Goal: Information Seeking & Learning: Learn about a topic

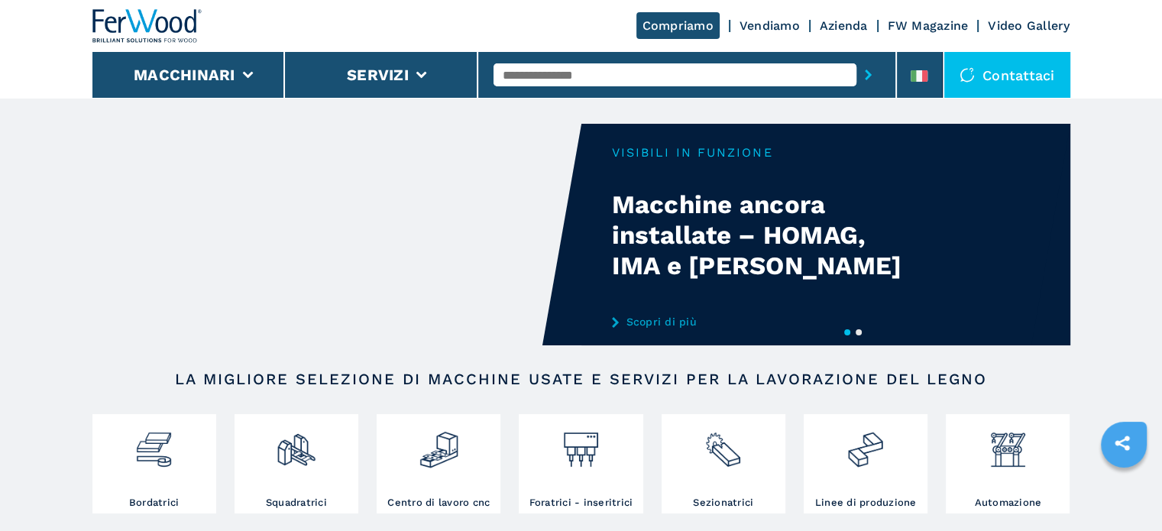
click at [918, 34] on div "Compriamo Vendiamo Azienda FW Magazine Video Gallery" at bounding box center [581, 26] width 978 height 52
click at [920, 28] on link "FW Magazine" at bounding box center [927, 25] width 81 height 15
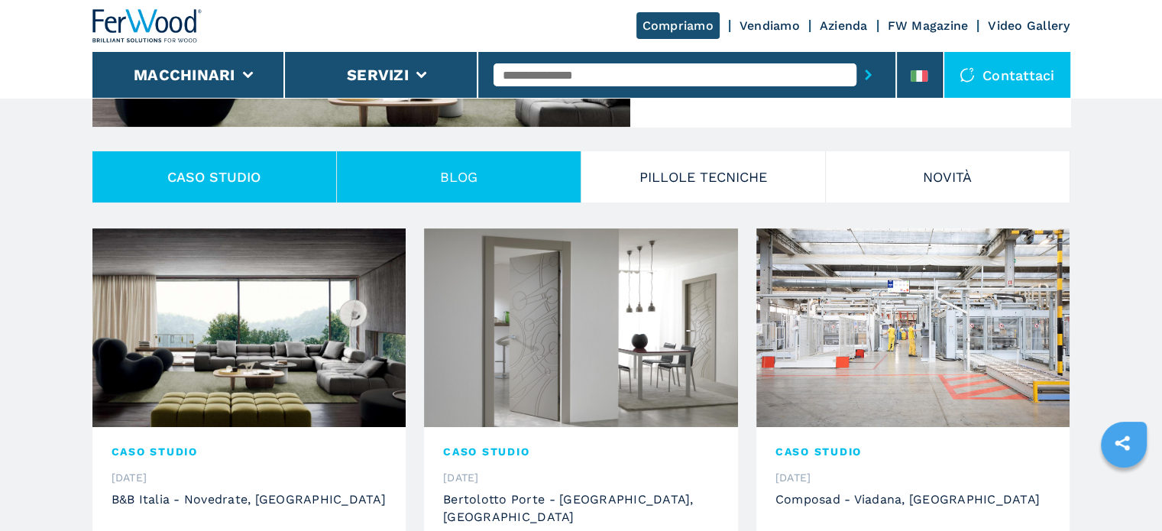
scroll to position [305, 0]
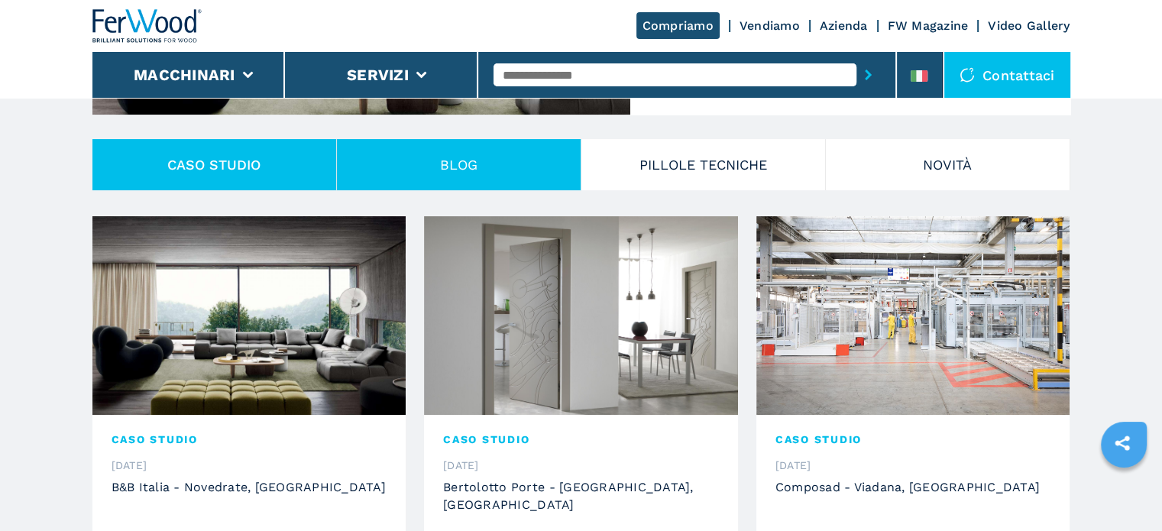
click at [491, 175] on button "Blog" at bounding box center [459, 164] width 244 height 51
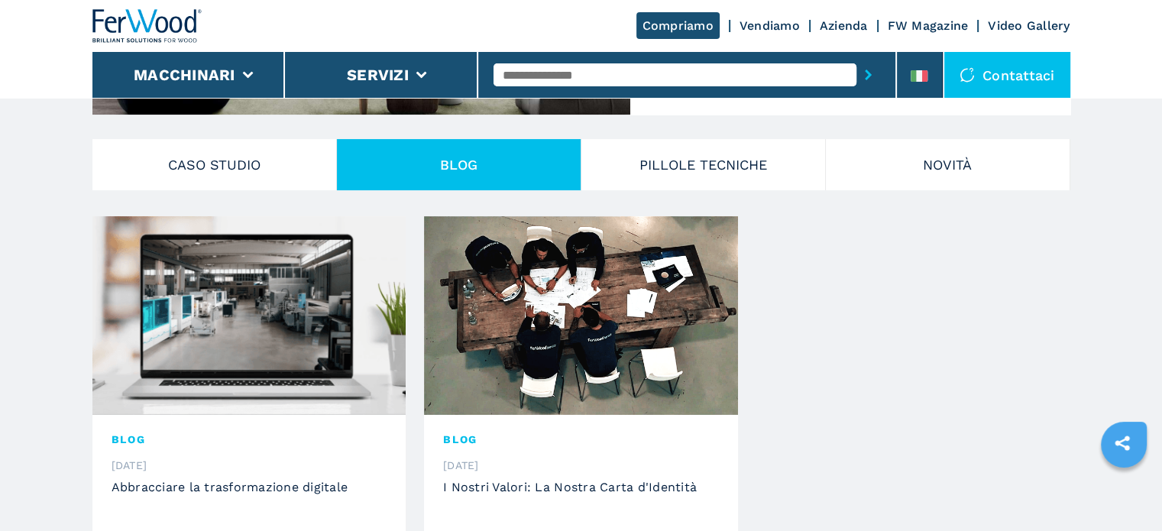
click at [194, 23] on img at bounding box center [147, 26] width 110 height 34
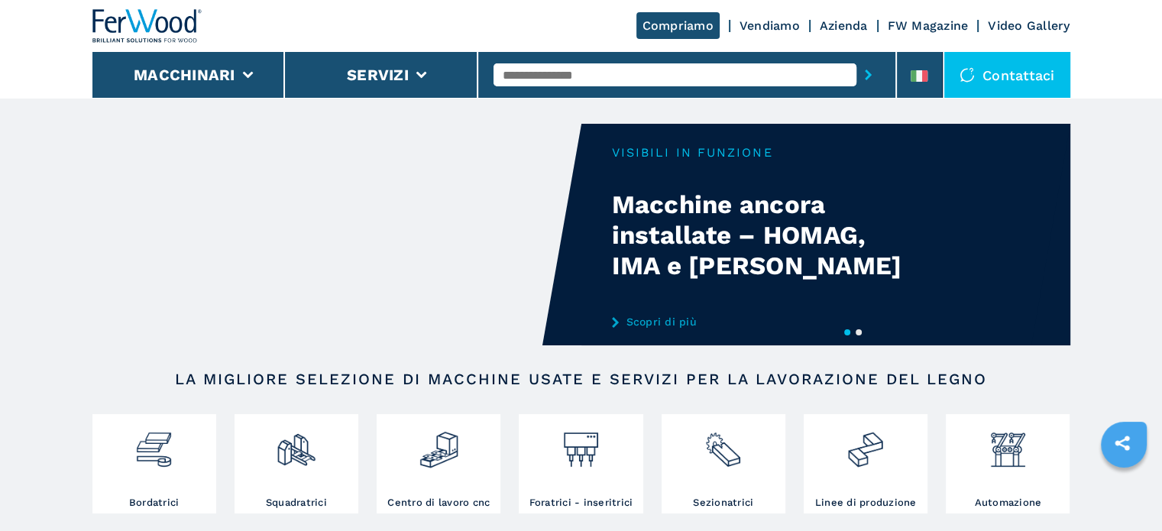
click at [776, 24] on link "Vendiamo" at bounding box center [769, 25] width 60 height 15
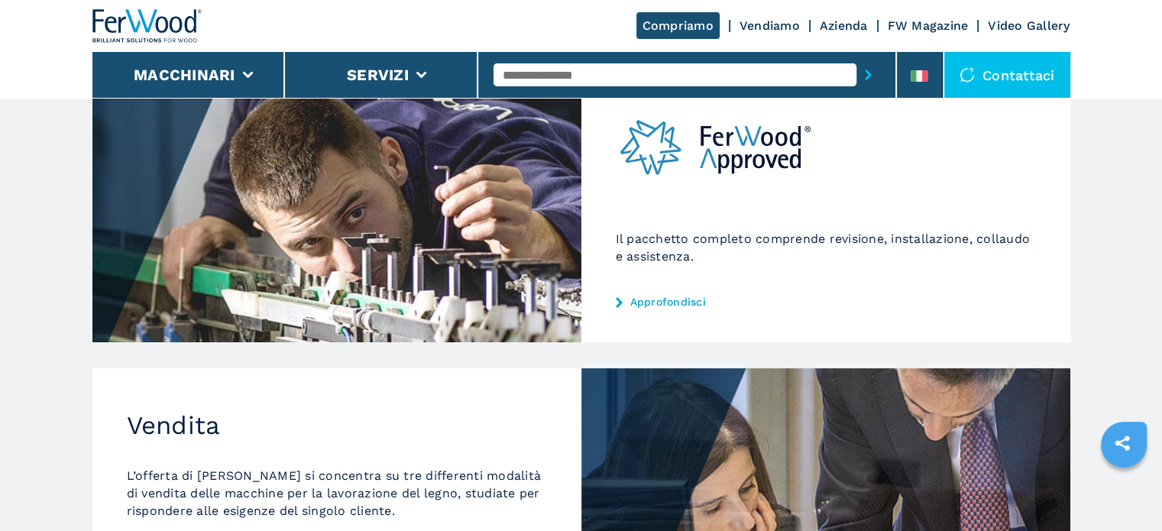
scroll to position [229, 0]
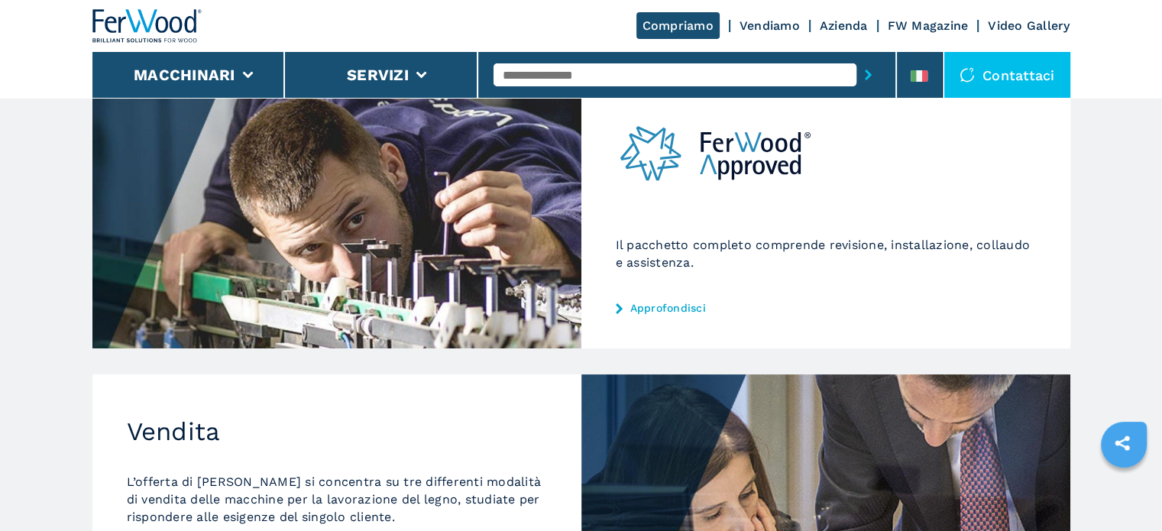
click at [629, 306] on link "Approfondisci" at bounding box center [826, 308] width 420 height 12
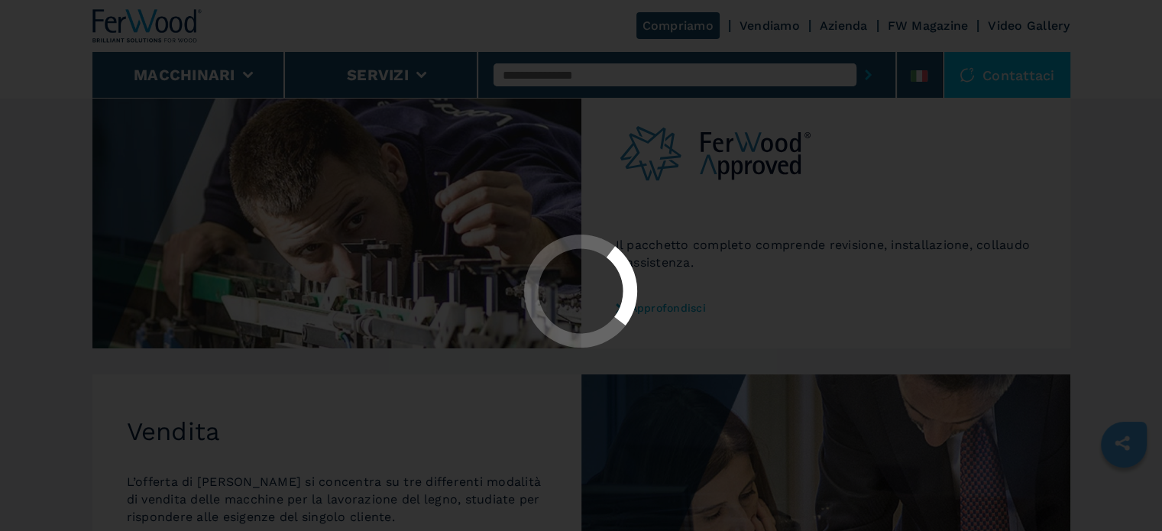
scroll to position [0, 0]
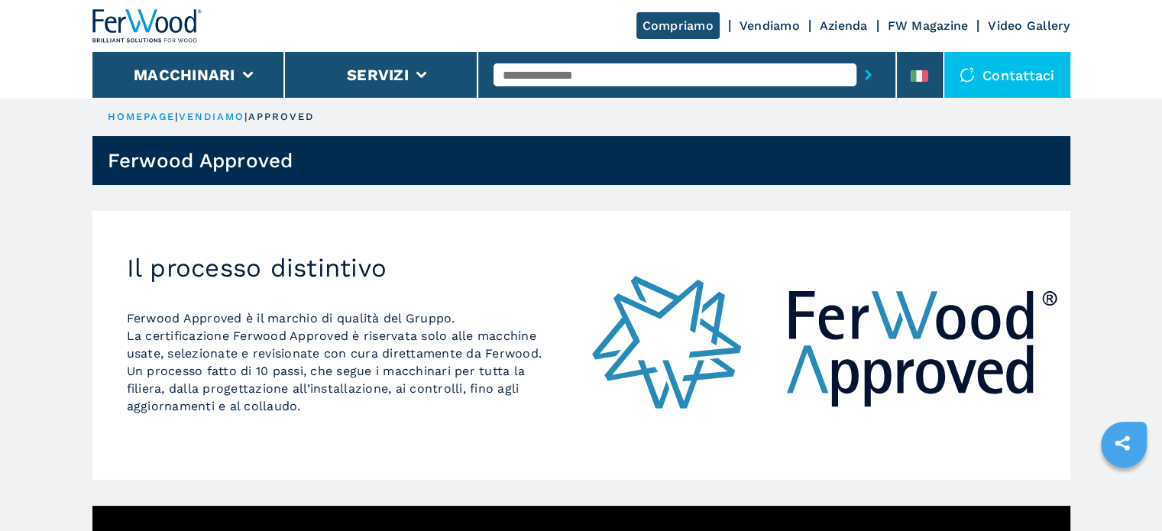
click at [770, 27] on link "Vendiamo" at bounding box center [769, 25] width 60 height 15
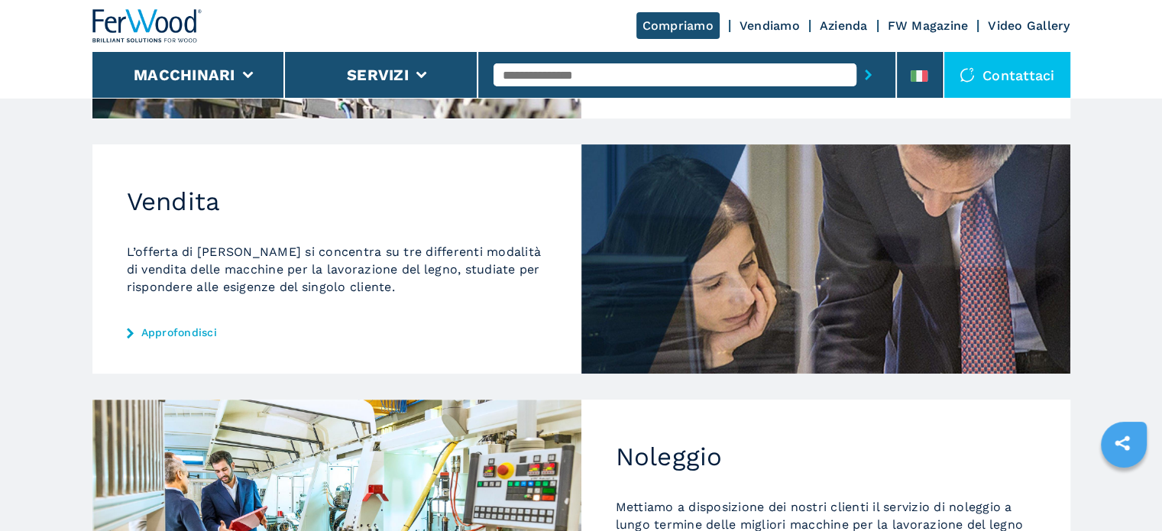
scroll to position [458, 0]
click at [202, 323] on div "Vendita L’offerta di Ferwood si concentra su tre differenti modalità di vendita…" at bounding box center [336, 259] width 489 height 228
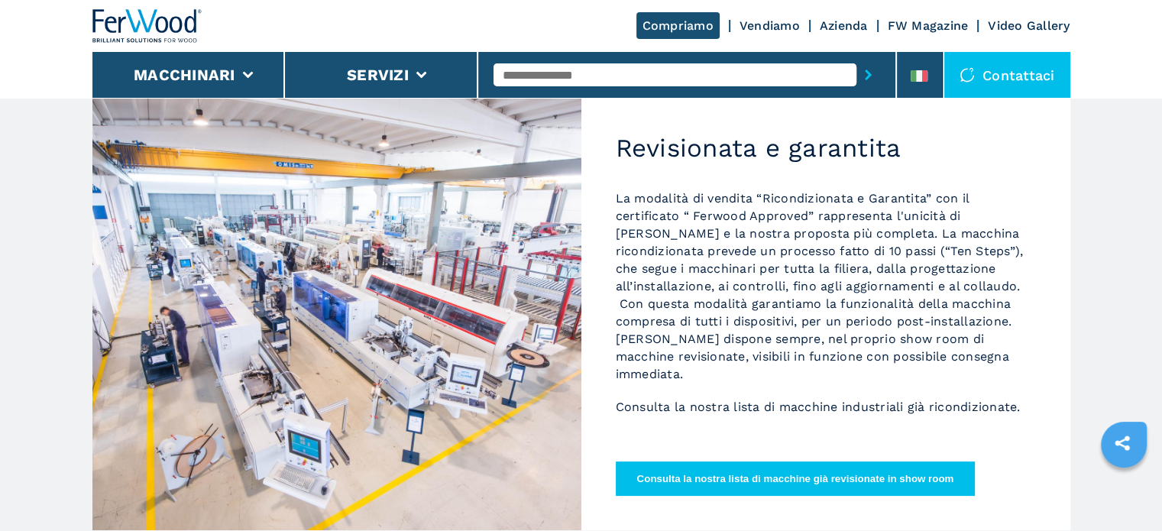
scroll to position [153, 0]
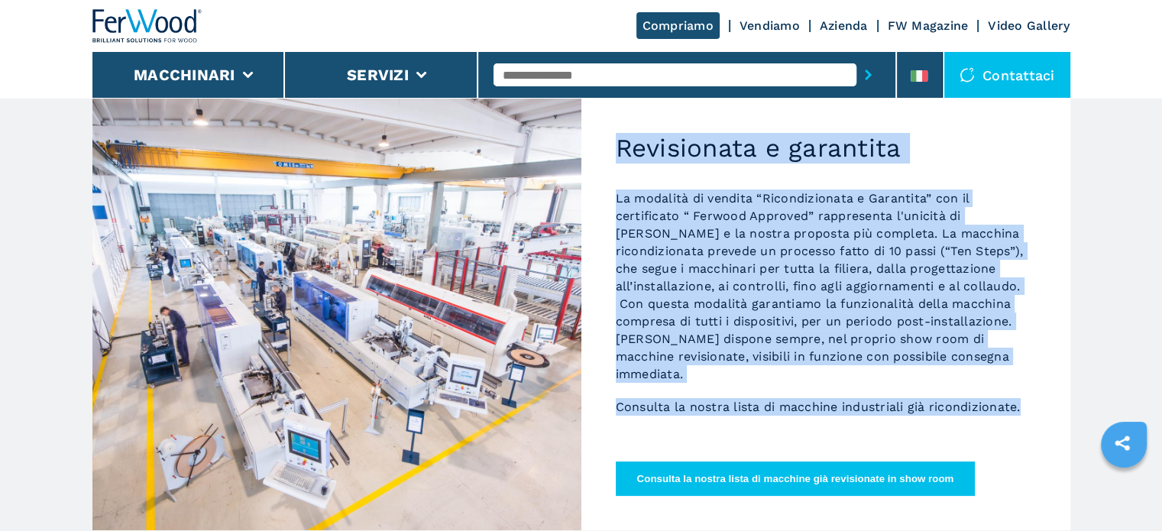
drag, startPoint x: 1024, startPoint y: 409, endPoint x: 553, endPoint y: 157, distance: 534.4
click at [553, 157] on div "Revisionata e garantita La modalità di vendita “Ricondizionata e Garantita” con…" at bounding box center [581, 310] width 978 height 439
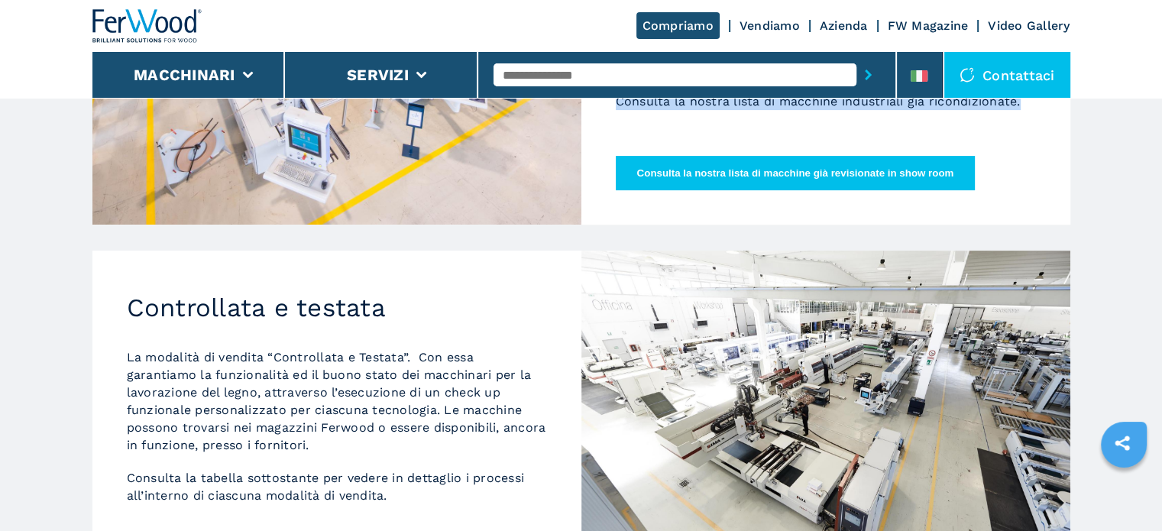
scroll to position [535, 0]
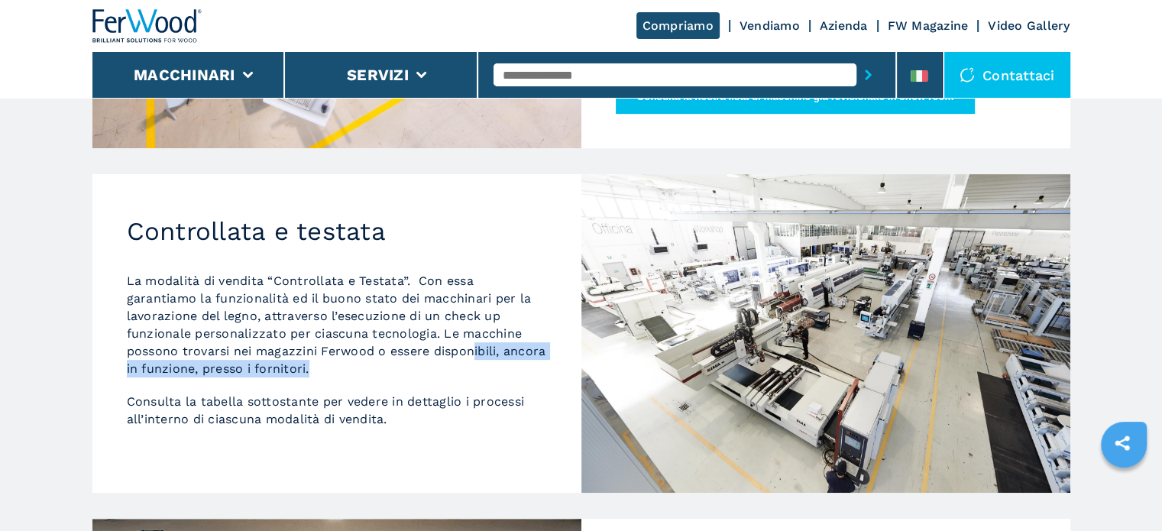
drag, startPoint x: 654, startPoint y: 309, endPoint x: 418, endPoint y: 361, distance: 241.8
click at [418, 361] on p "La modalità di vendita “Controllata e Testata”. Con essa garantiamo la funziona…" at bounding box center [337, 324] width 420 height 105
click at [445, 390] on div "La modalità di vendita “Controllata e Testata”. Con essa garantiamo la funziona…" at bounding box center [337, 357] width 420 height 171
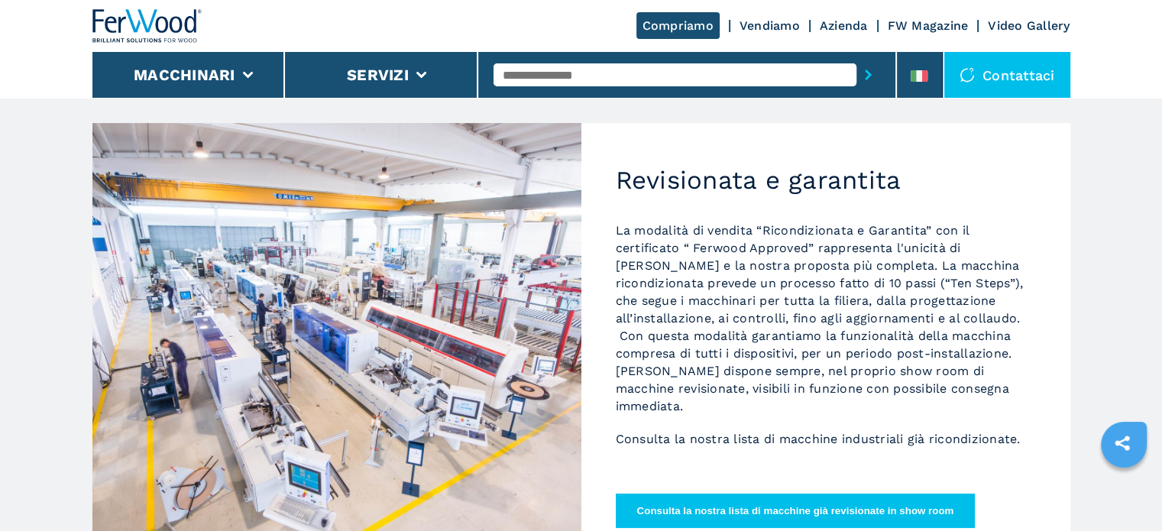
scroll to position [0, 0]
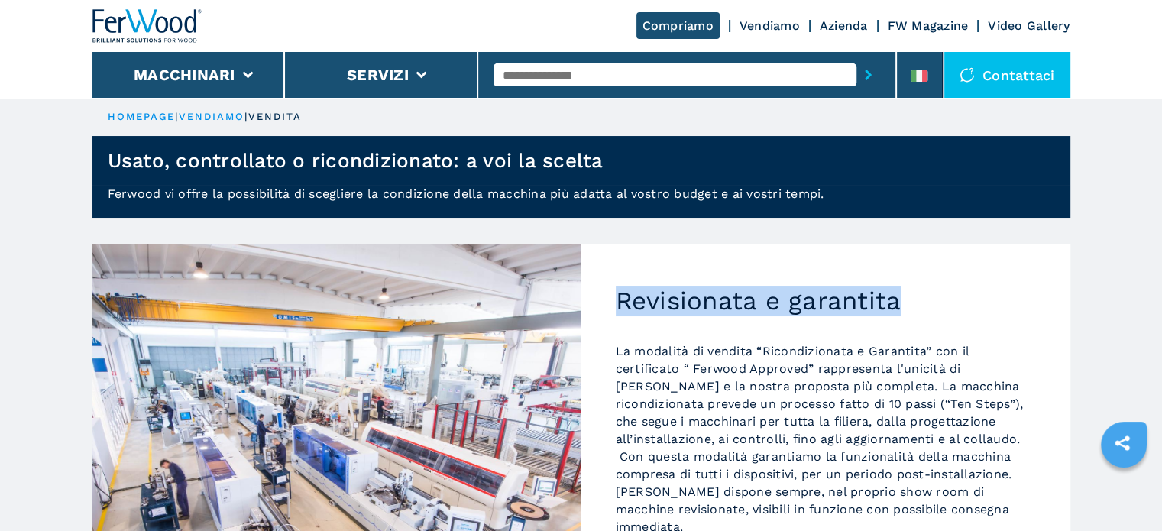
drag, startPoint x: 904, startPoint y: 292, endPoint x: 616, endPoint y: 302, distance: 288.8
click at [616, 302] on h2 "Revisionata e garantita" at bounding box center [826, 301] width 420 height 31
copy h2 "Revisionata e garantita"
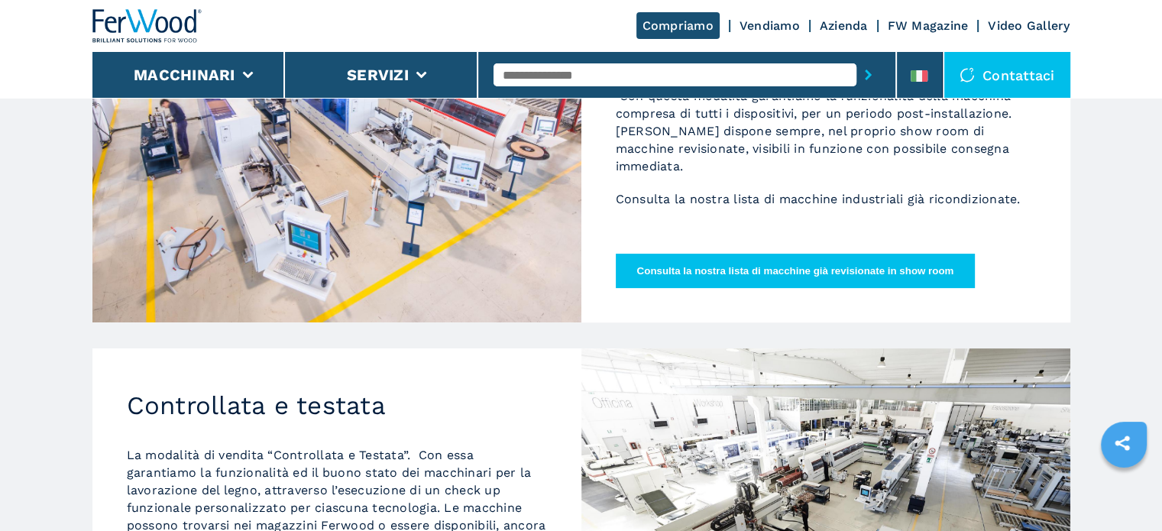
scroll to position [382, 0]
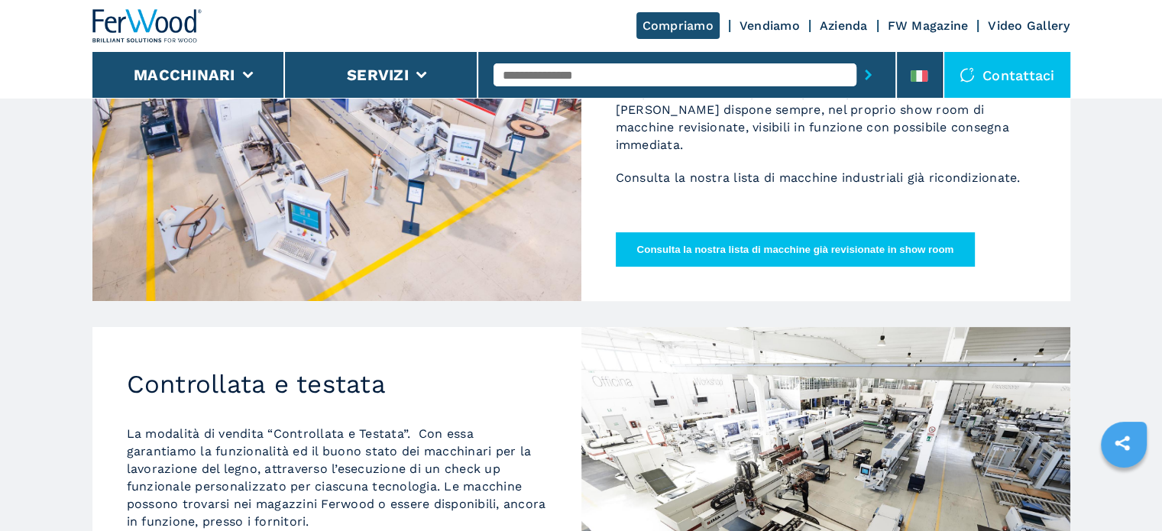
click at [254, 393] on h2 "Controllata e testata" at bounding box center [337, 384] width 420 height 31
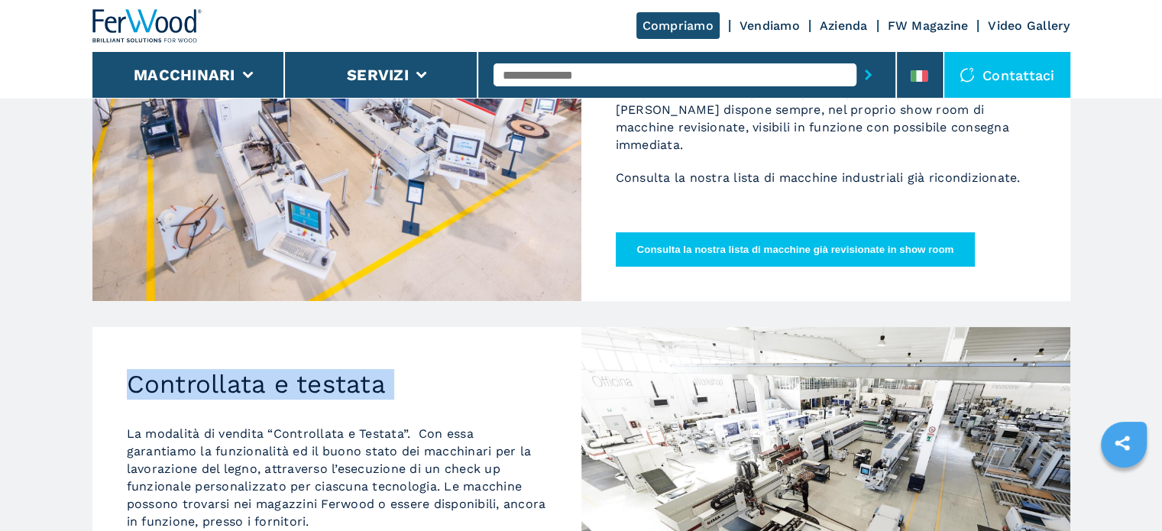
click at [254, 393] on h2 "Controllata e testata" at bounding box center [337, 384] width 420 height 31
copy h2 "Controllata e testata"
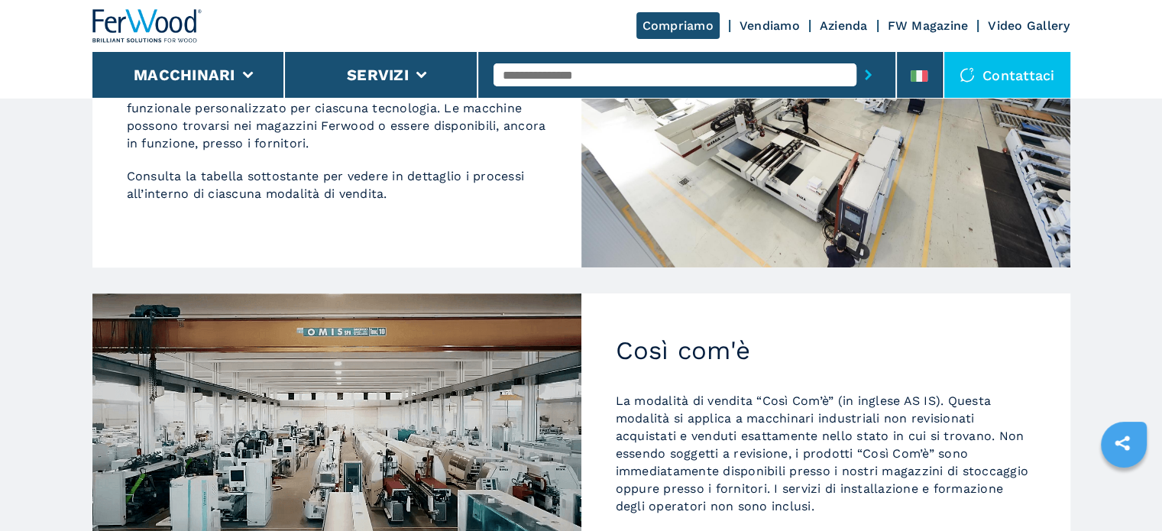
scroll to position [764, 0]
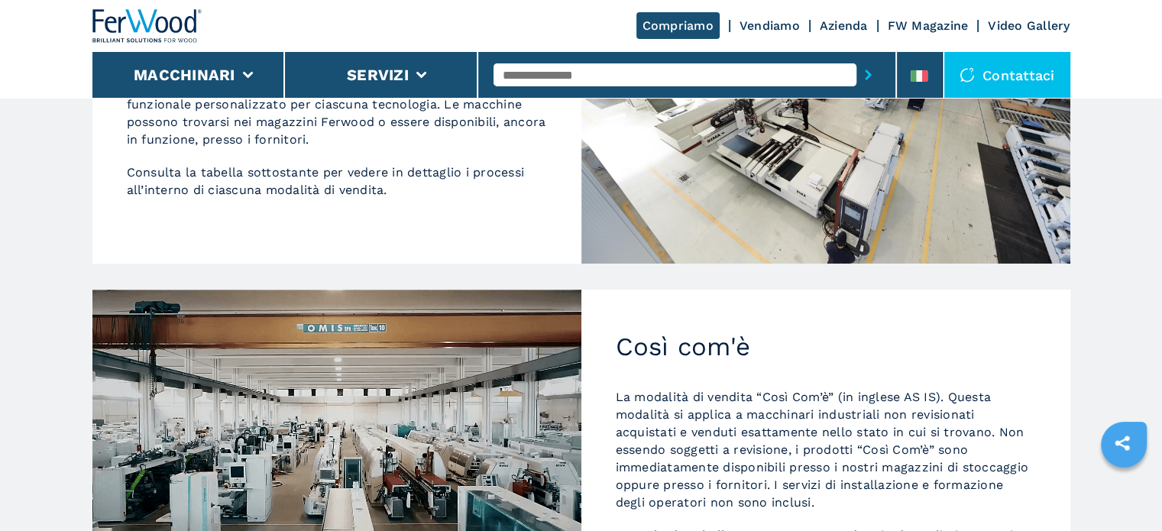
click at [680, 342] on h2 "Così com'è" at bounding box center [826, 346] width 420 height 31
copy h2 "Così com'è"
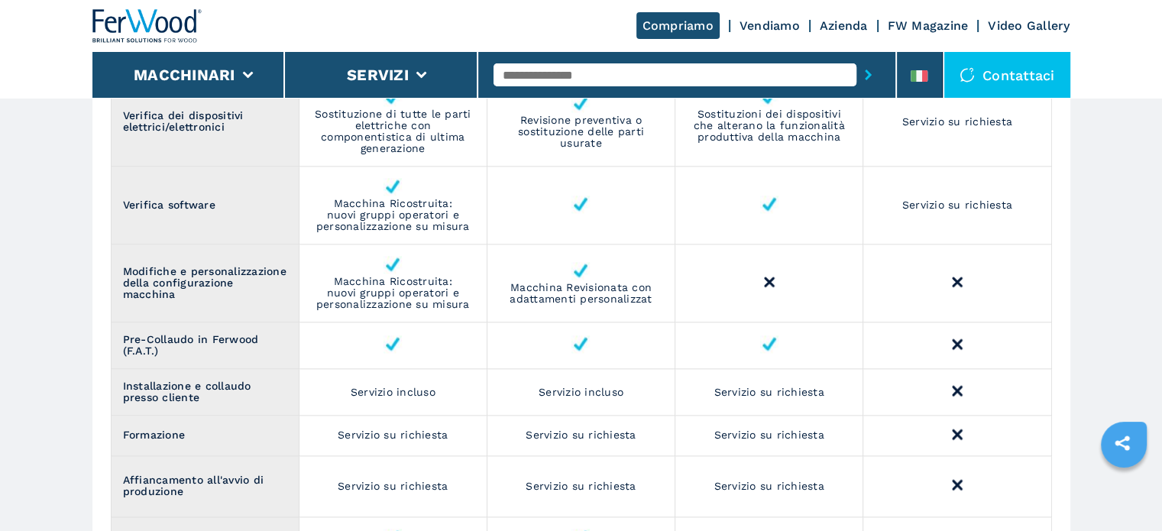
scroll to position [1756, 0]
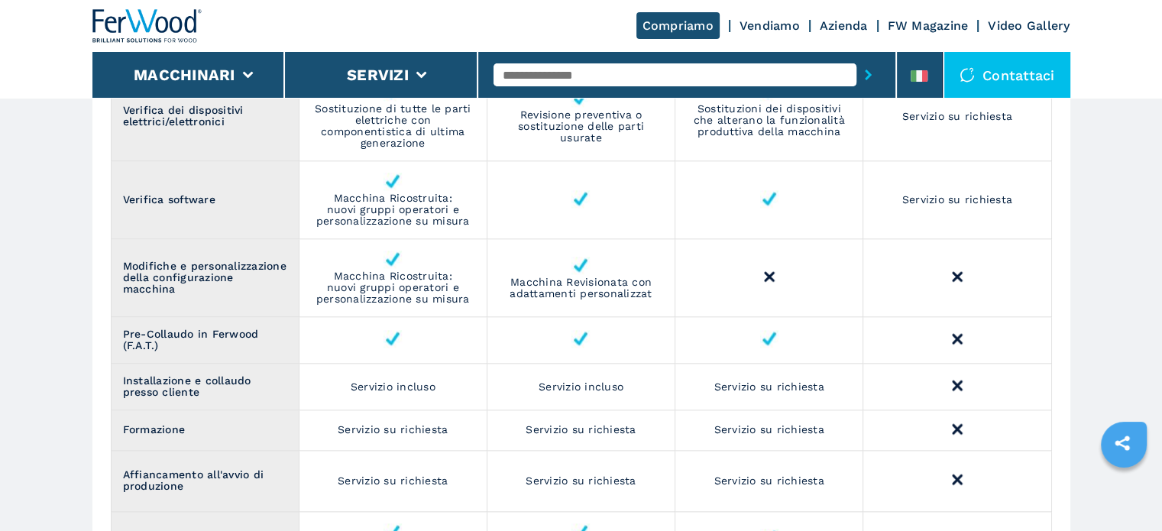
drag, startPoint x: 471, startPoint y: 299, endPoint x: 331, endPoint y: 277, distance: 141.4
click at [331, 277] on td "Macchina Ricostruita: nuovi gruppi operatori e personalizzazione su misura" at bounding box center [393, 278] width 188 height 78
copy td "Macchina Ricostruita: nuovi gruppi operatori e personalizzazione su misura"
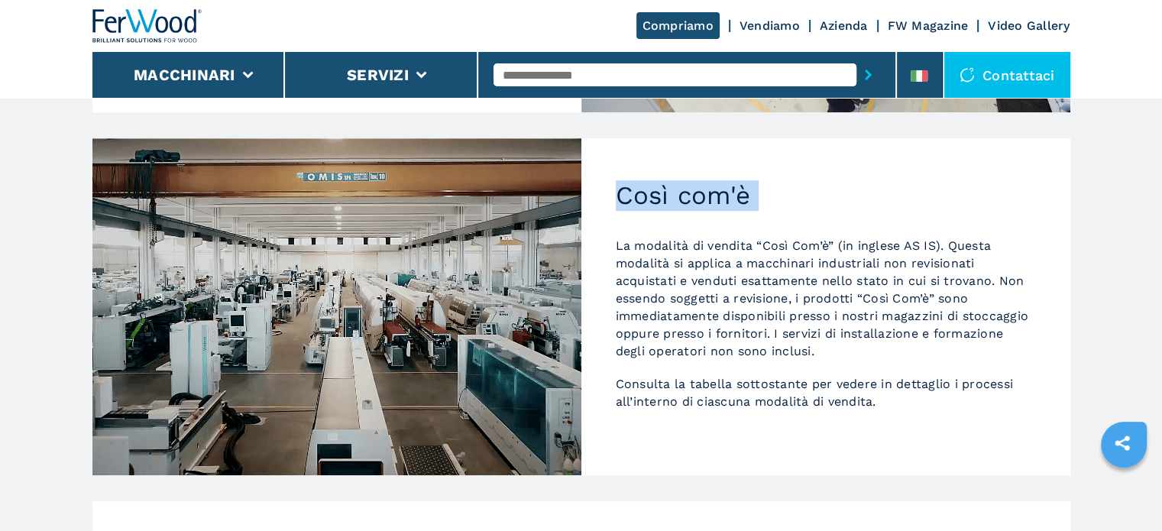
scroll to position [916, 0]
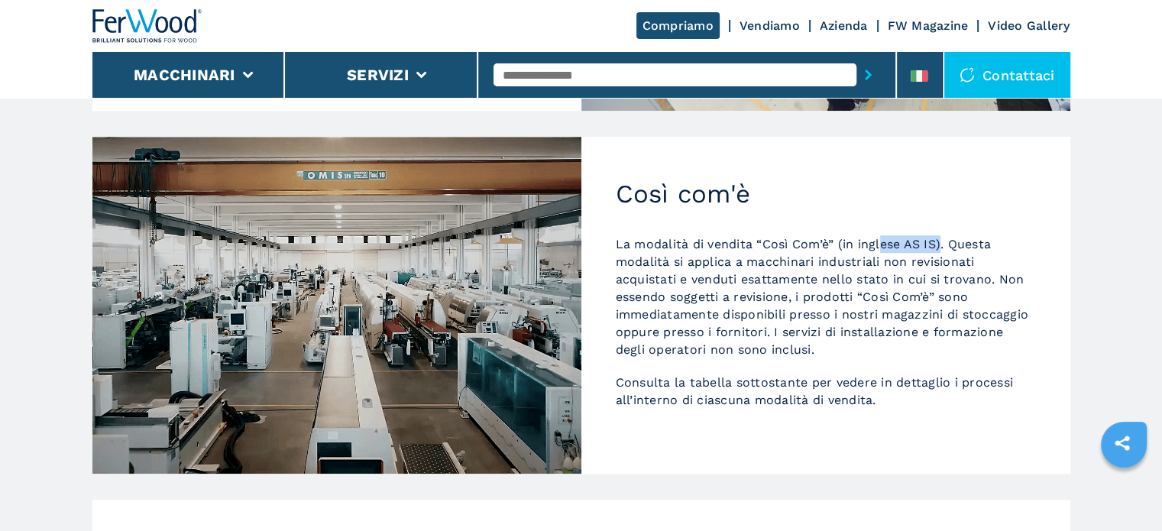
drag, startPoint x: 941, startPoint y: 244, endPoint x: 884, endPoint y: 241, distance: 56.6
click at [884, 241] on p "La modalità di vendita “Così Com’è” (in inglese AS IS). Questa modalità si appl…" at bounding box center [826, 296] width 420 height 123
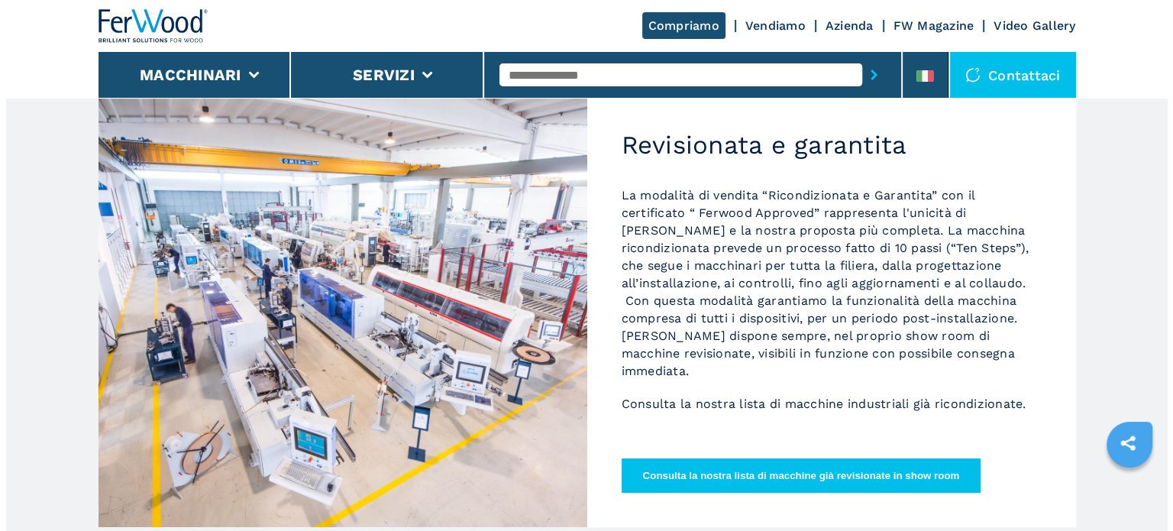
scroll to position [153, 0]
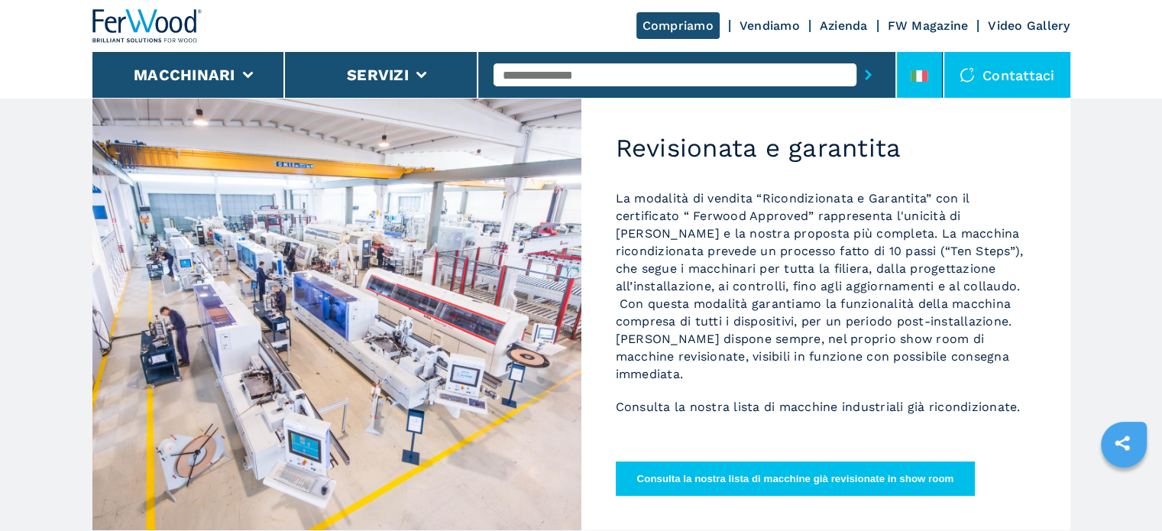
click at [919, 85] on div at bounding box center [918, 79] width 17 height 18
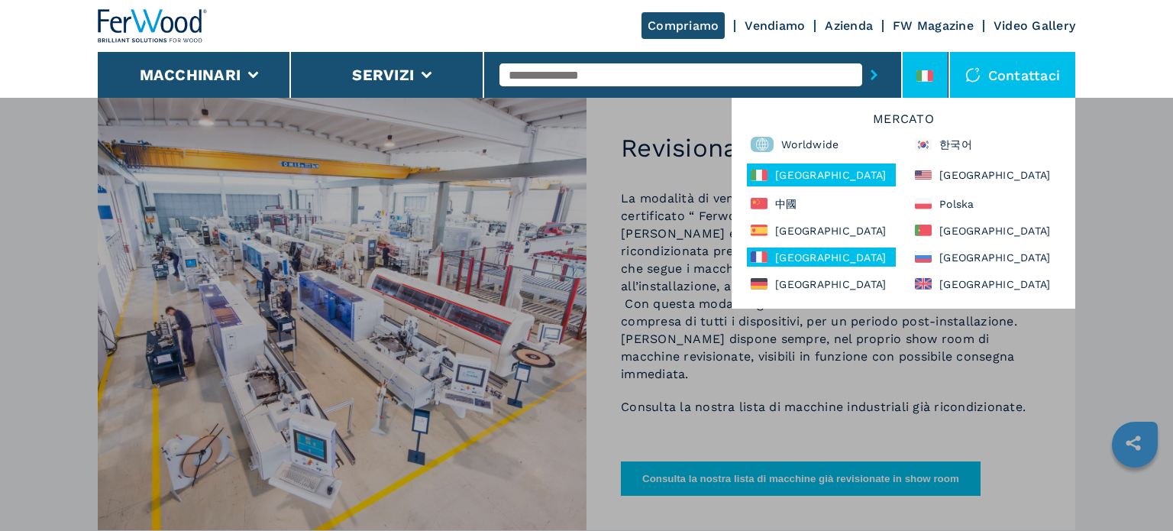
click at [850, 251] on div "France" at bounding box center [821, 256] width 149 height 19
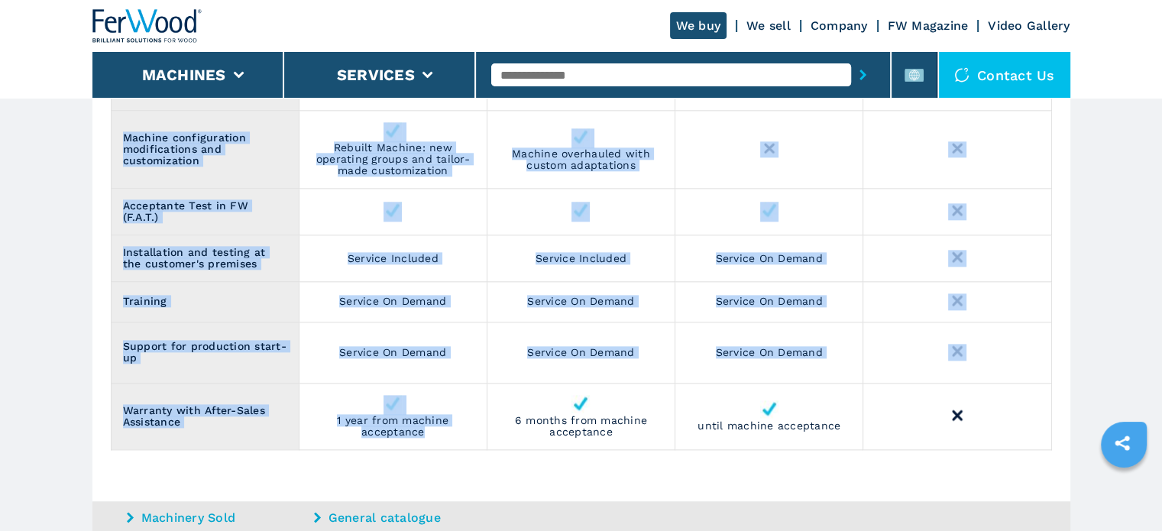
scroll to position [1824, 0]
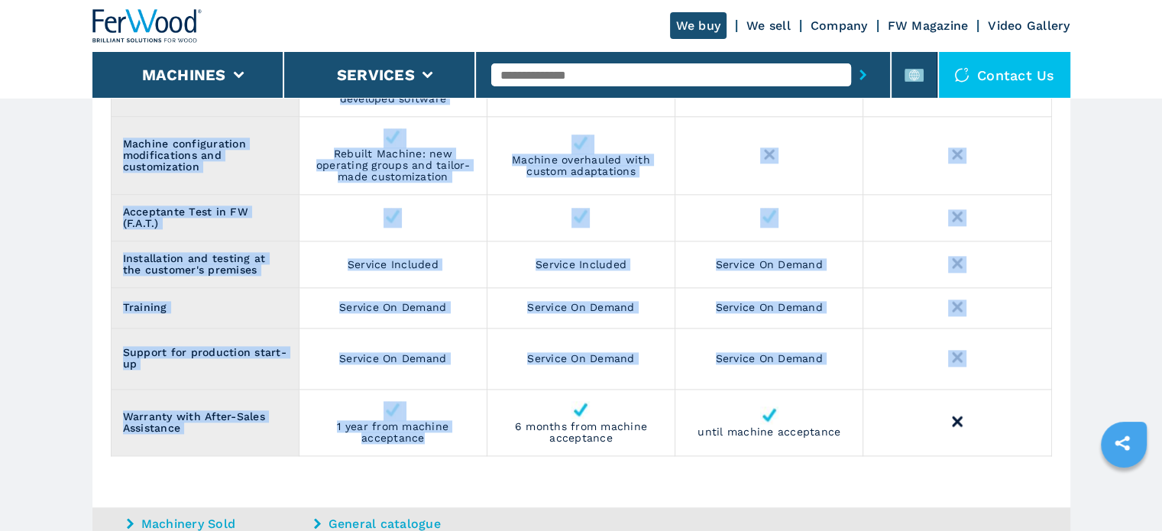
drag, startPoint x: 313, startPoint y: 233, endPoint x: 437, endPoint y: 439, distance: 240.5
click at [437, 439] on tbody "Cleaning ​ Full cleaning with disassembly of components​ Full cleaning with dis…" at bounding box center [581, 38] width 940 height 836
click at [434, 422] on td "1 year from machine acceptance​" at bounding box center [393, 422] width 188 height 66
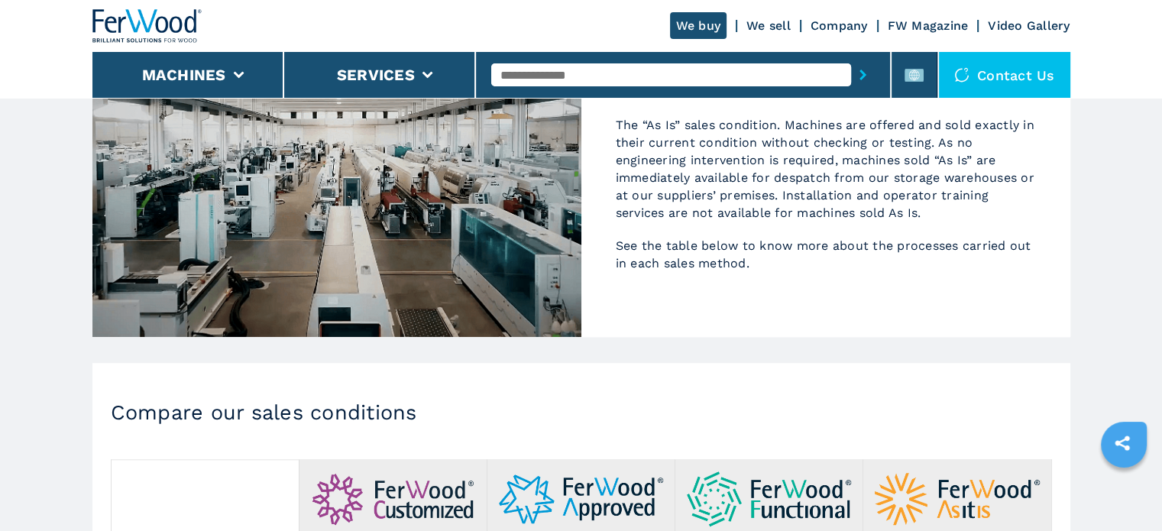
scroll to position [1213, 0]
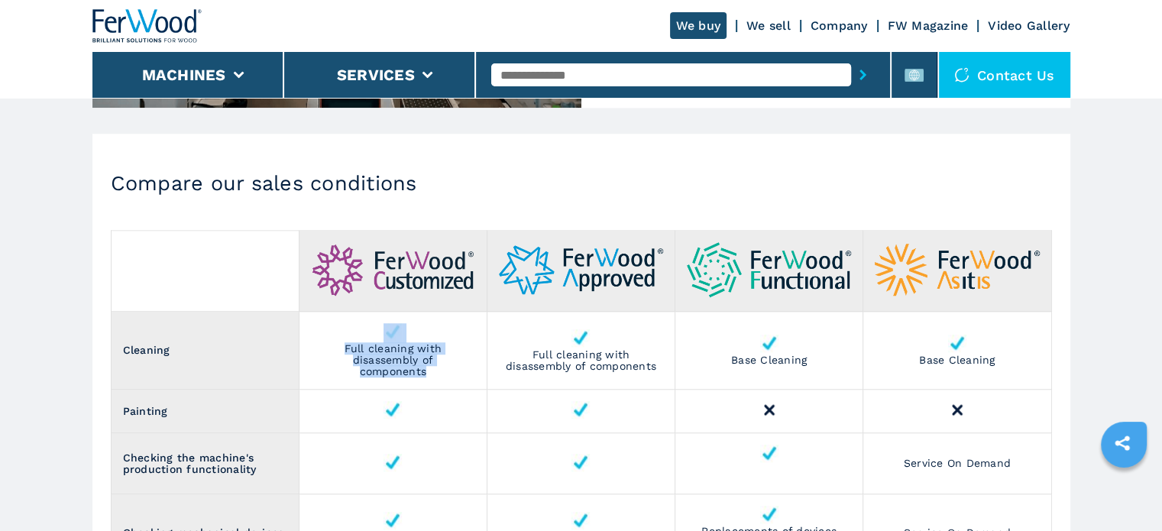
drag, startPoint x: 428, startPoint y: 378, endPoint x: 330, endPoint y: 341, distance: 105.4
click at [330, 341] on td "​ Full cleaning with disassembly of components​" at bounding box center [393, 351] width 188 height 78
drag, startPoint x: 443, startPoint y: 371, endPoint x: 342, endPoint y: 348, distance: 103.4
click at [342, 348] on td "​ Full cleaning with disassembly of components​" at bounding box center [393, 351] width 188 height 78
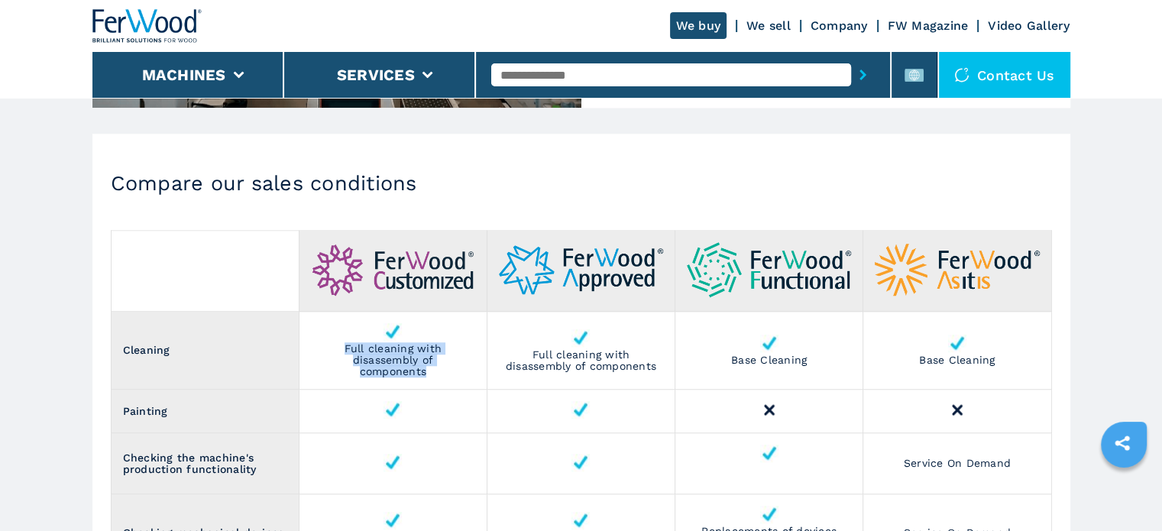
copy td "Full cleaning with disassembly of components​"
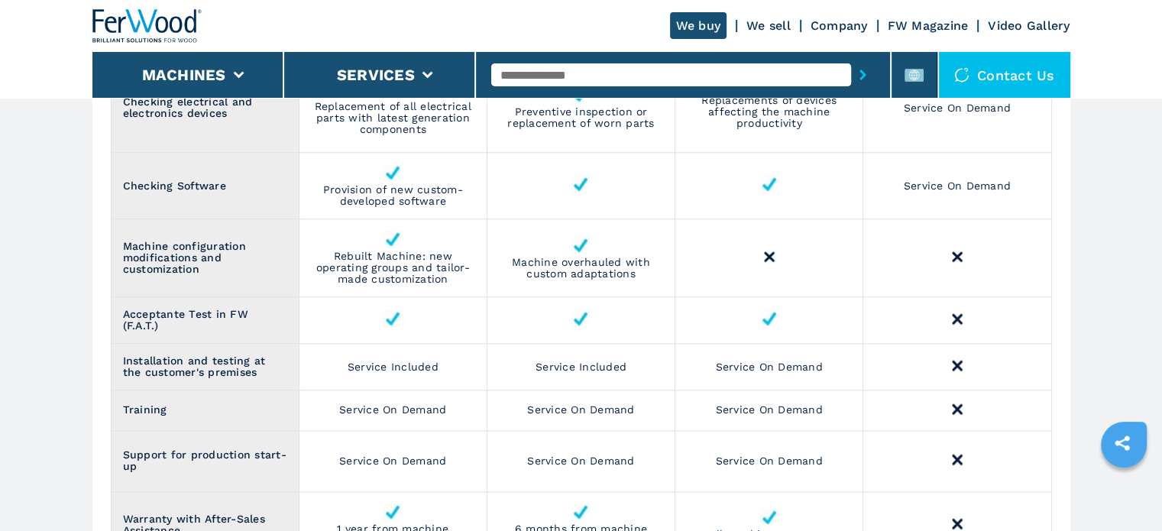
scroll to position [1747, 0]
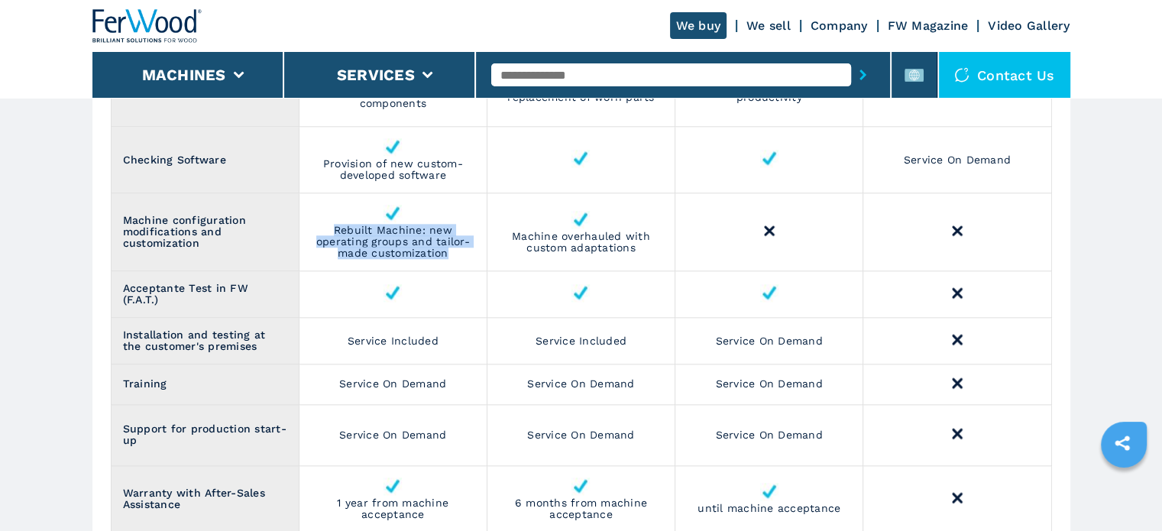
drag, startPoint x: 454, startPoint y: 254, endPoint x: 332, endPoint y: 228, distance: 124.2
click at [332, 228] on td "Rebuilt Machine: new operating groups and tailor-made customization" at bounding box center [393, 232] width 188 height 78
copy td "Rebuilt Machine: new operating groups and tailor-made customization"
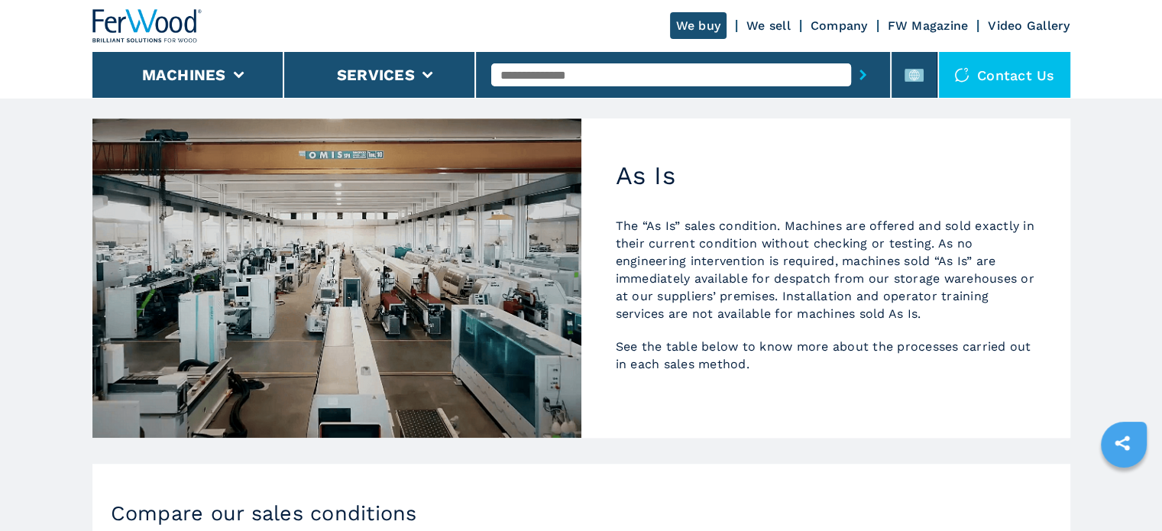
scroll to position [831, 0]
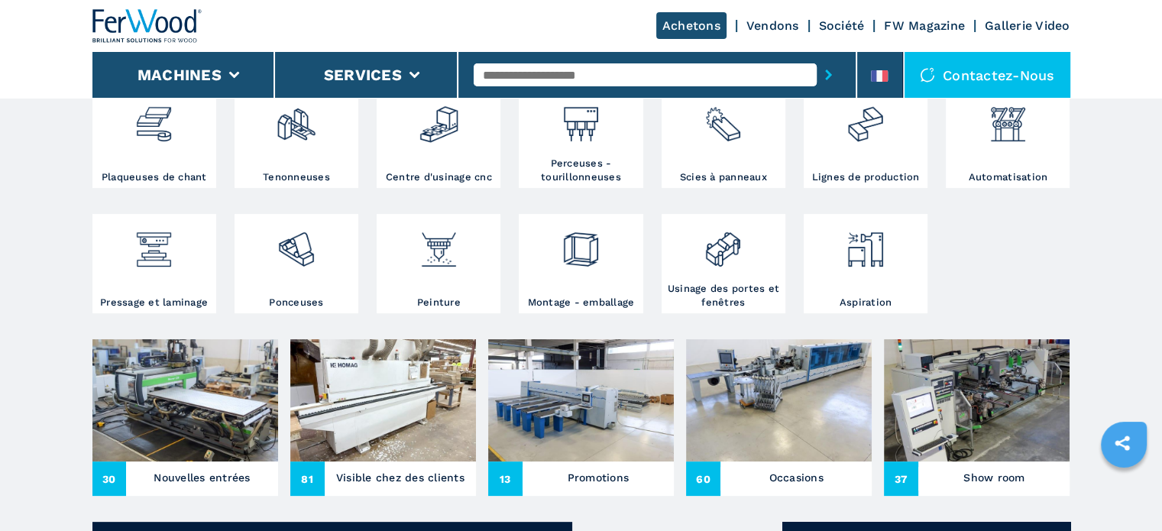
scroll to position [458, 0]
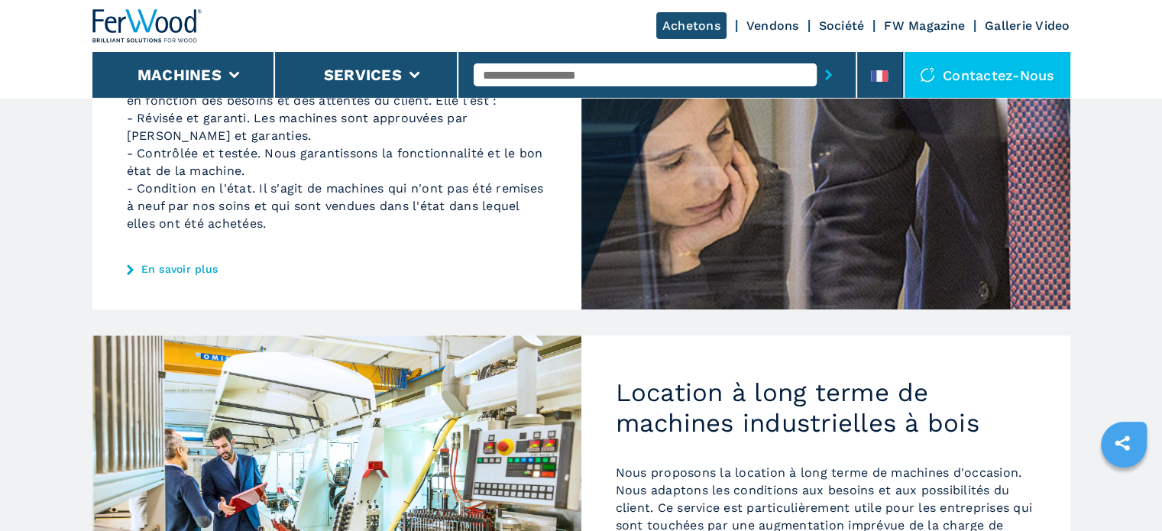
click at [203, 309] on div "Vente de machines à bois occasion Notre offre comprend différentes manières de …" at bounding box center [336, 128] width 489 height 364
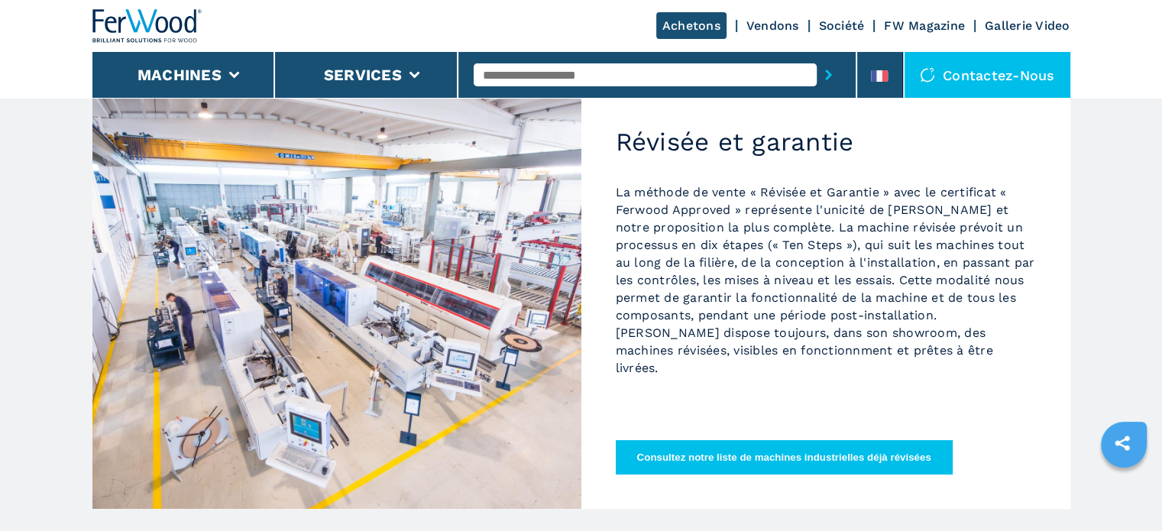
scroll to position [153, 0]
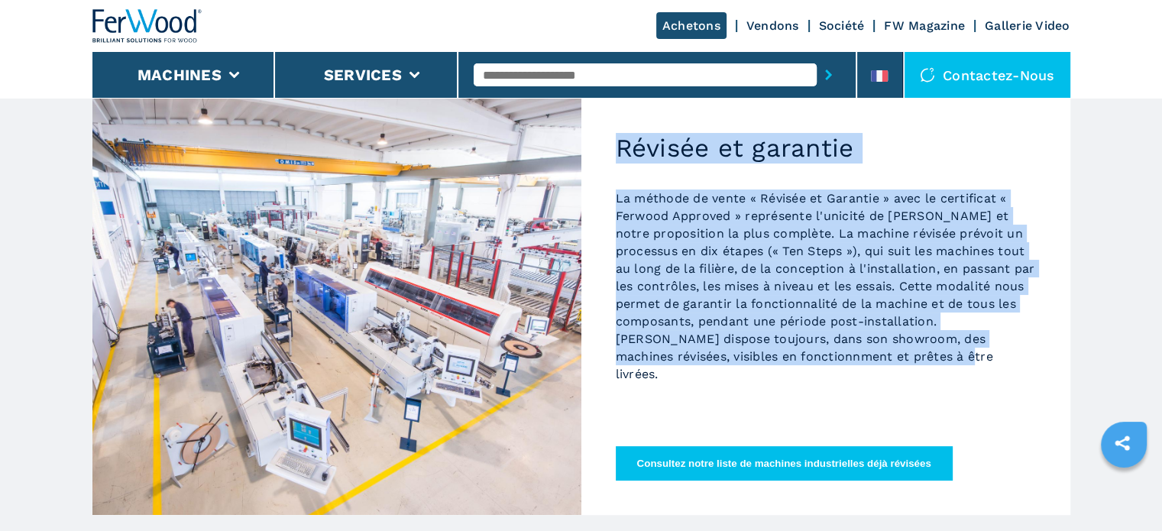
drag, startPoint x: 978, startPoint y: 347, endPoint x: 619, endPoint y: 175, distance: 398.3
click at [619, 175] on div "Révisée et garantie La méthode de vente « Révisée et Garantie » avec le certifi…" at bounding box center [825, 303] width 489 height 424
drag, startPoint x: 867, startPoint y: 345, endPoint x: 900, endPoint y: 351, distance: 34.0
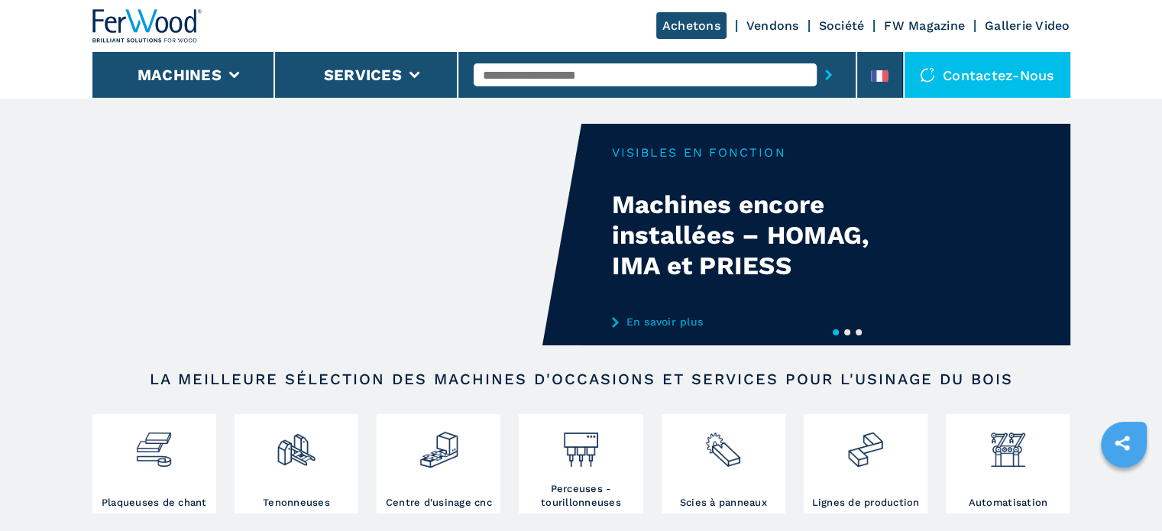
drag, startPoint x: 0, startPoint y: 0, endPoint x: 900, endPoint y: 351, distance: 966.2
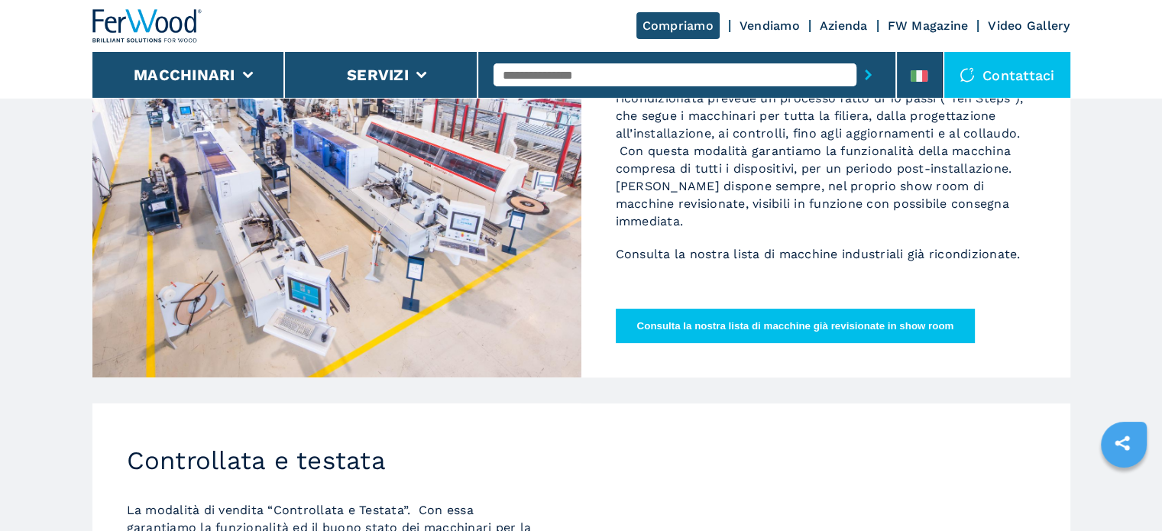
scroll to position [153, 0]
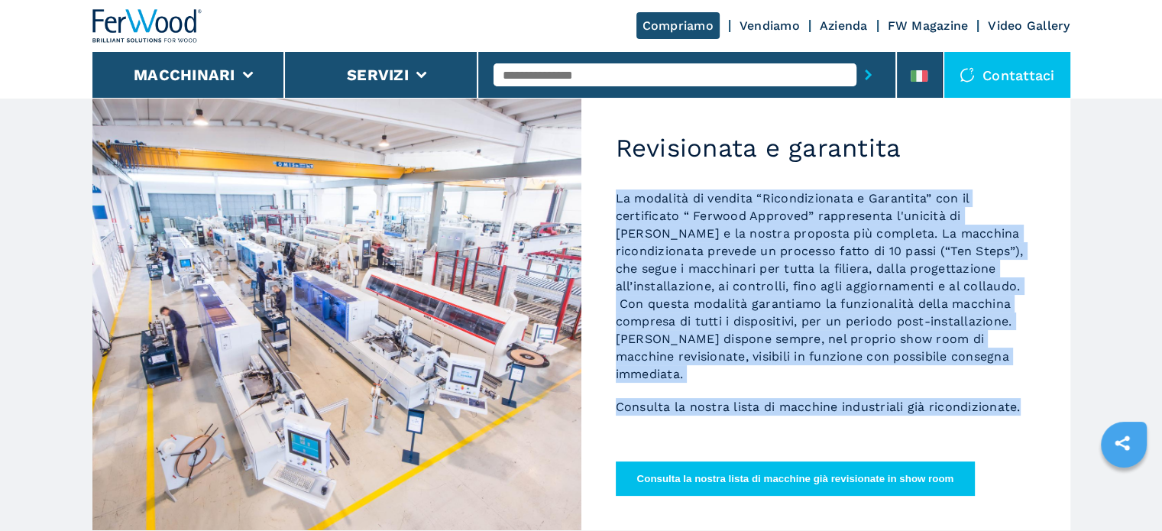
drag, startPoint x: 1032, startPoint y: 412, endPoint x: 609, endPoint y: 190, distance: 477.2
click at [609, 190] on div "Revisionata e garantita La modalità di vendita “Ricondizionata e Garantita” con…" at bounding box center [825, 310] width 489 height 439
copy div "La modalità di vendita “Ricondizionata e Garantita” con il certificato “ Ferwoo…"
click at [786, 303] on p "La modalità di vendita “Ricondizionata e Garantita” con il certificato “ Ferwoo…" at bounding box center [826, 285] width 420 height 193
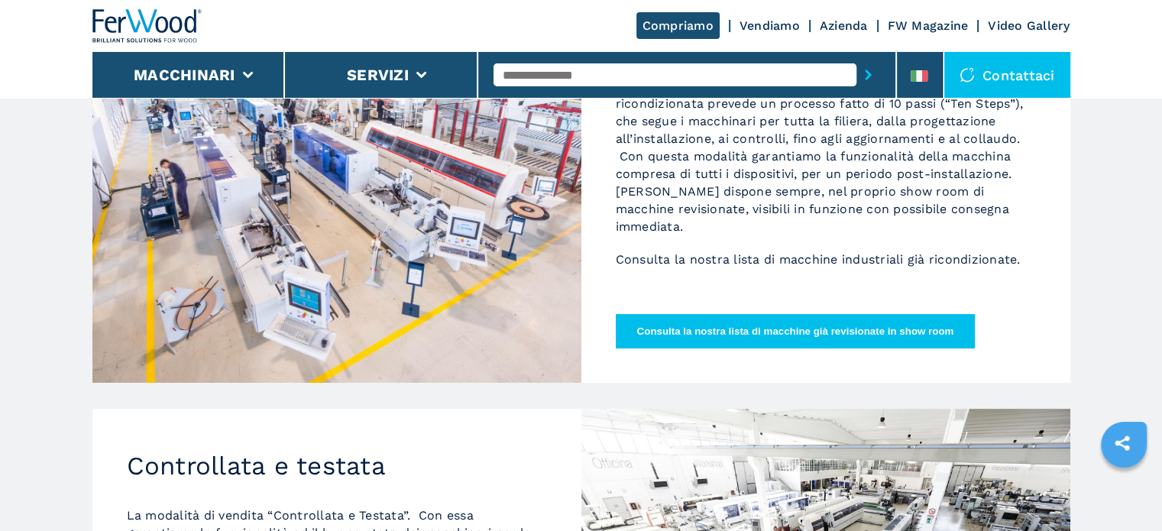
scroll to position [76, 0]
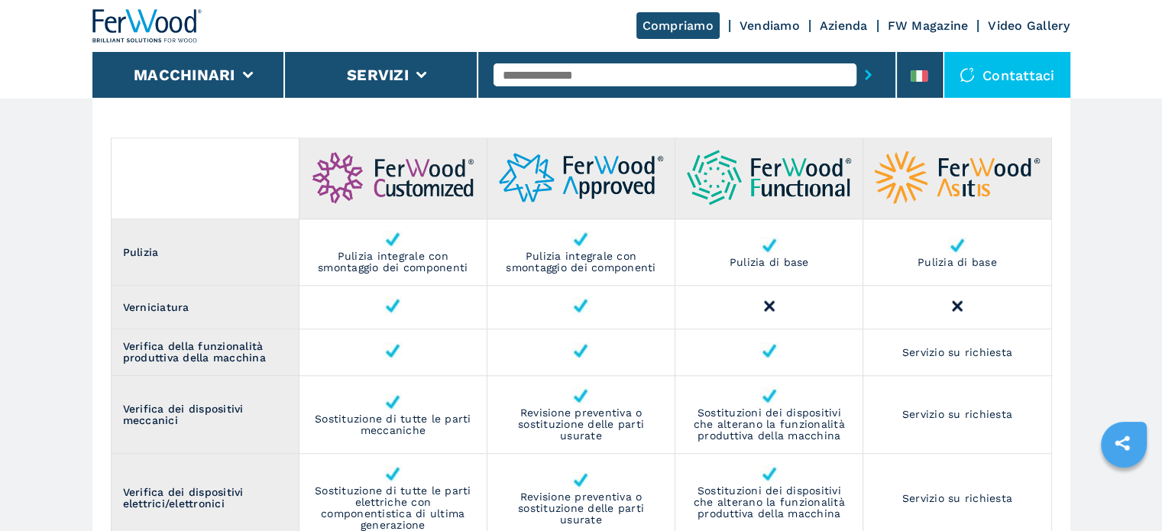
scroll to position [1069, 0]
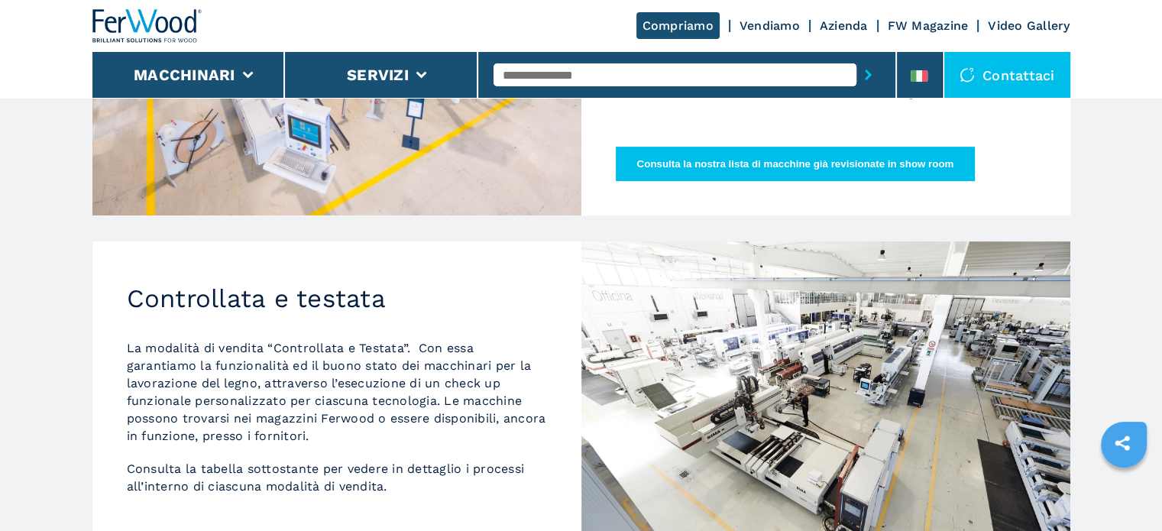
scroll to position [305, 0]
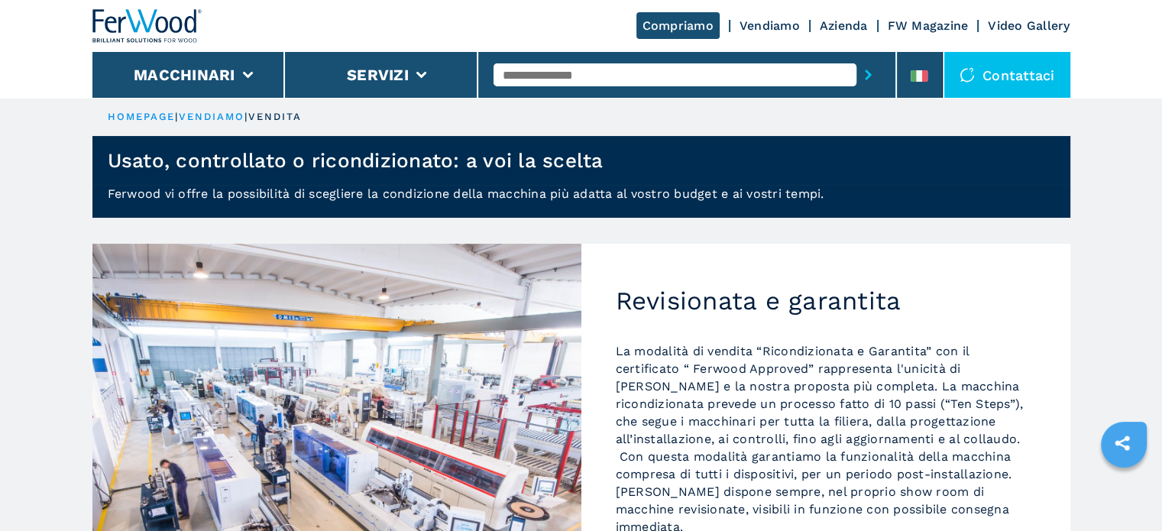
click at [193, 37] on img at bounding box center [147, 26] width 110 height 34
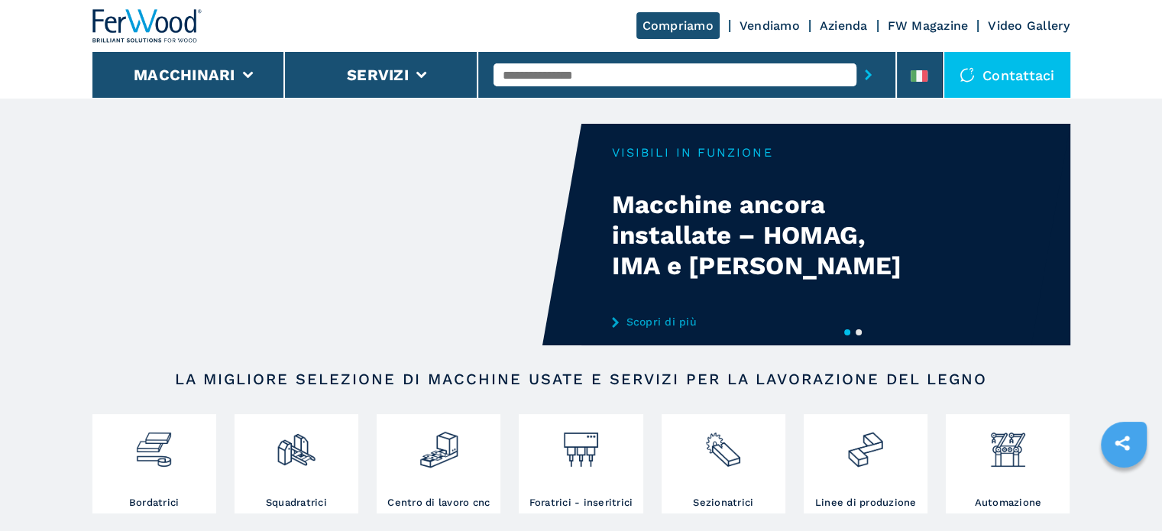
click at [777, 24] on link "Vendiamo" at bounding box center [769, 25] width 60 height 15
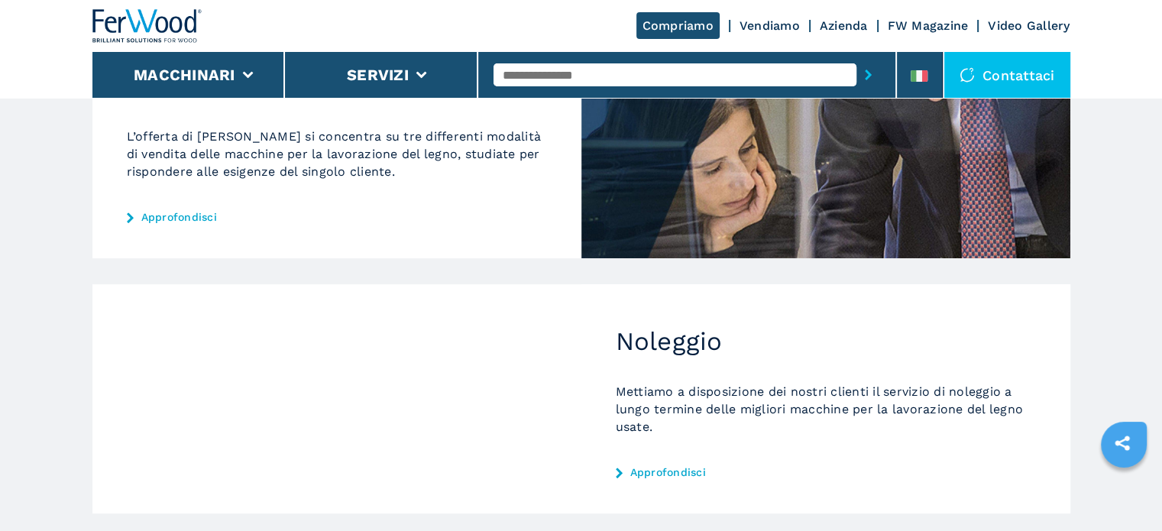
scroll to position [611, 0]
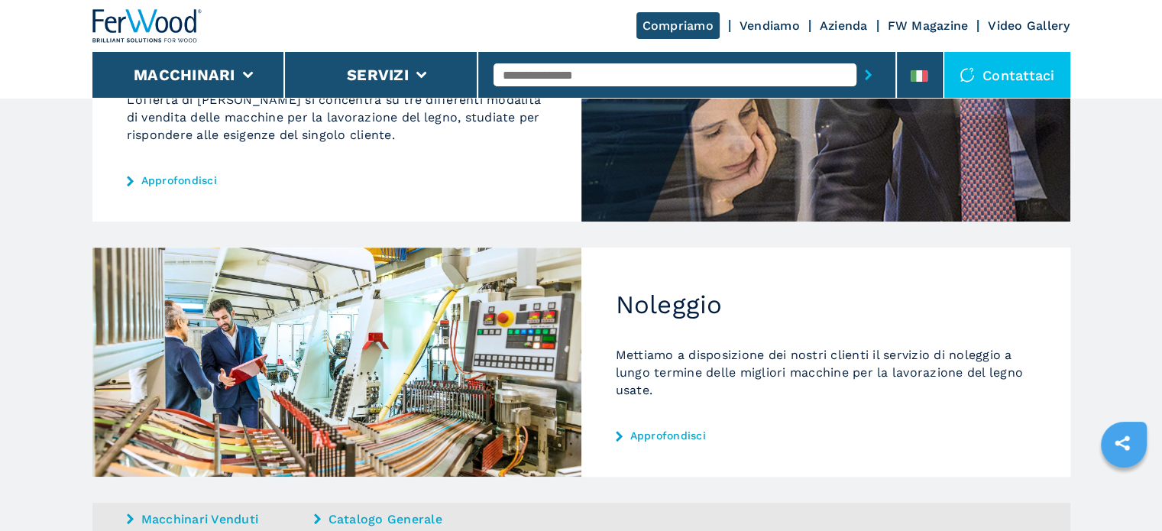
click at [166, 189] on div "Vendita L’offerta di Ferwood si concentra su tre differenti modalità di vendita…" at bounding box center [336, 106] width 489 height 228
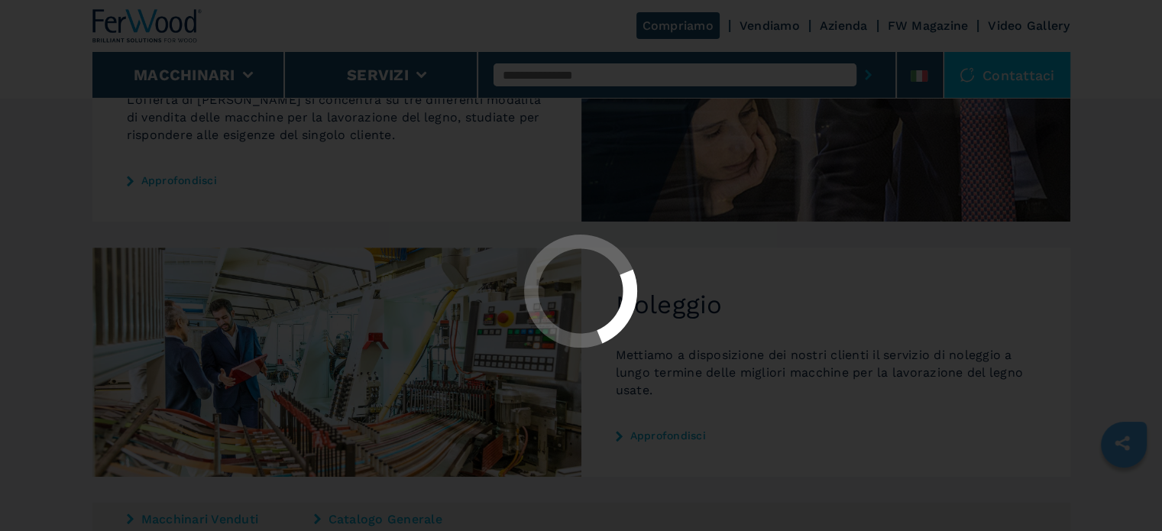
scroll to position [0, 0]
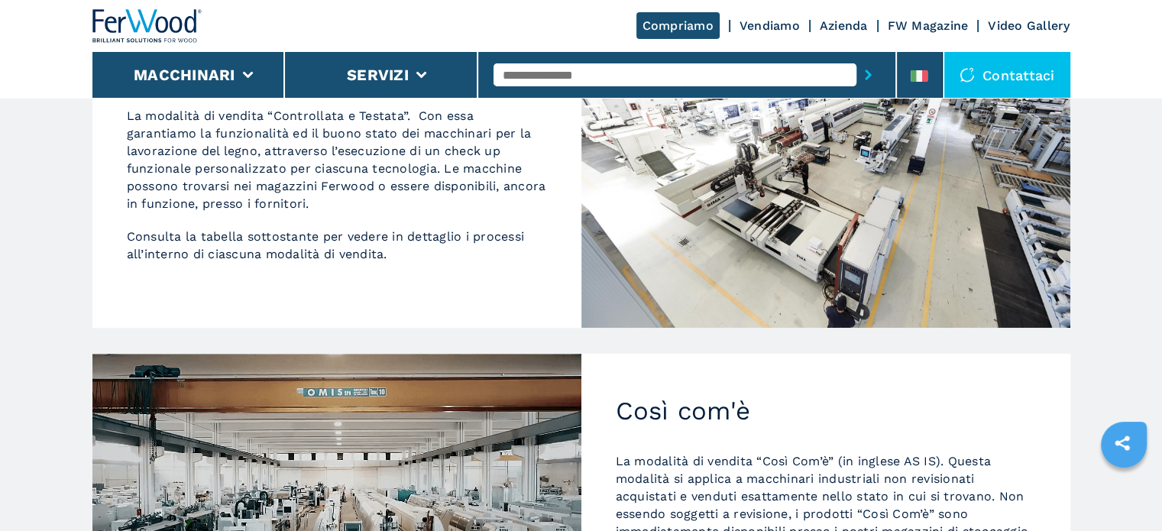
scroll to position [687, 0]
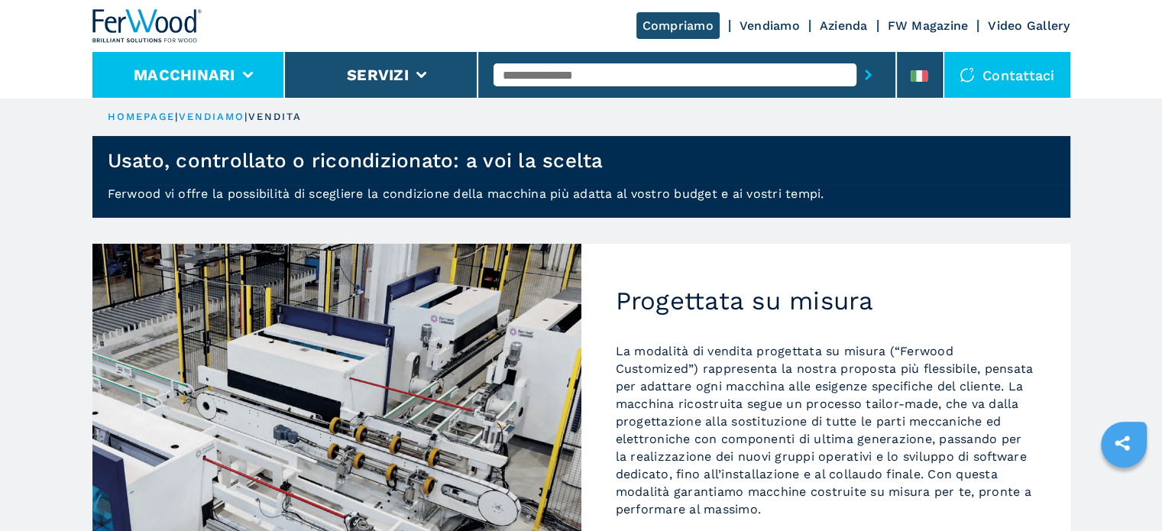
drag, startPoint x: 183, startPoint y: 57, endPoint x: 238, endPoint y: 85, distance: 61.5
click at [183, 57] on li "Macchinari" at bounding box center [188, 75] width 193 height 46
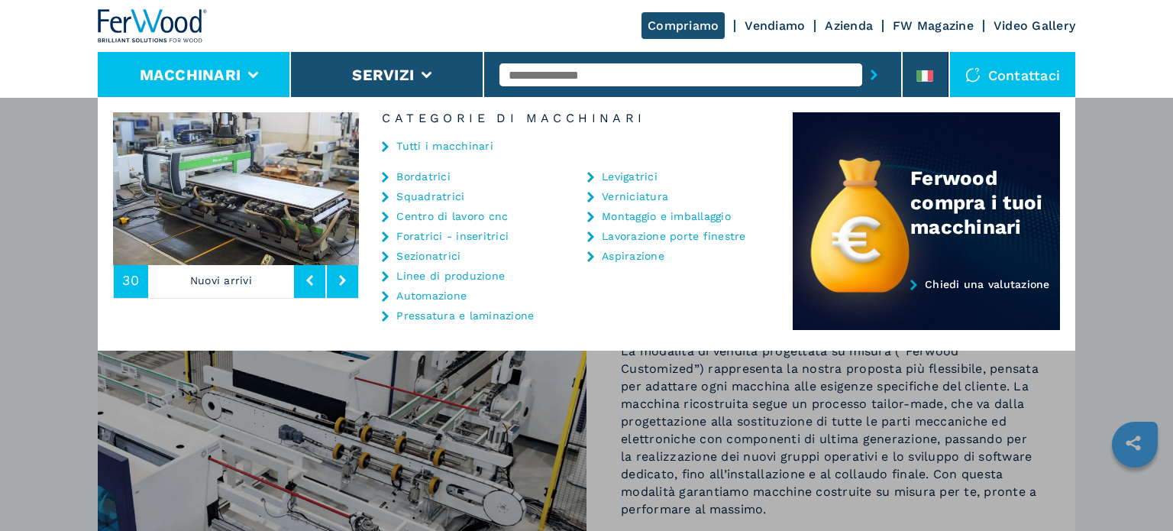
click at [446, 146] on link "Tutti i macchinari" at bounding box center [444, 146] width 97 height 11
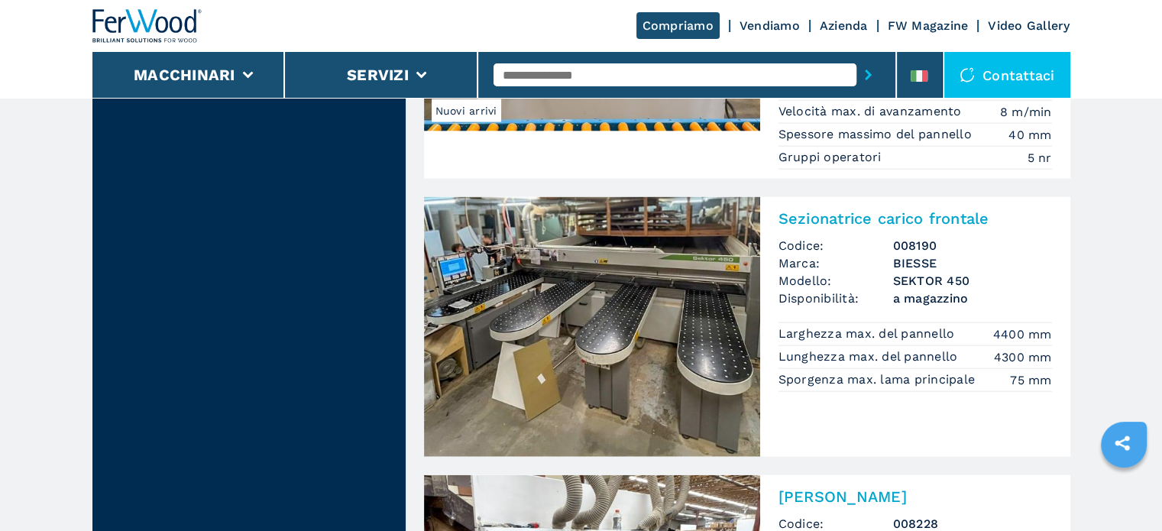
scroll to position [3360, 0]
